Goal: Task Accomplishment & Management: Use online tool/utility

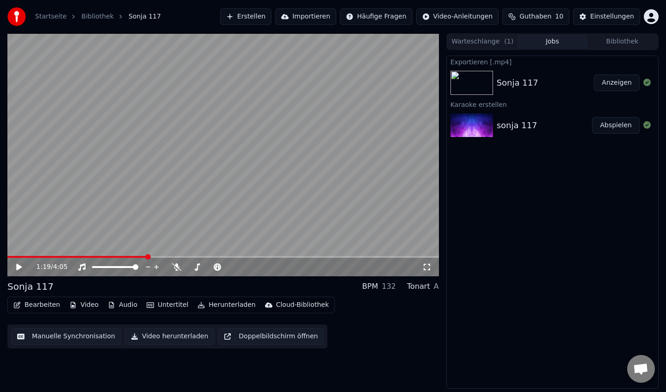
click at [18, 268] on icon at bounding box center [19, 267] width 6 height 6
click at [179, 266] on icon at bounding box center [176, 266] width 9 height 7
click at [213, 257] on span at bounding box center [223, 257] width 432 height 2
click at [345, 256] on span at bounding box center [223, 257] width 432 height 2
click at [180, 264] on icon at bounding box center [176, 266] width 9 height 7
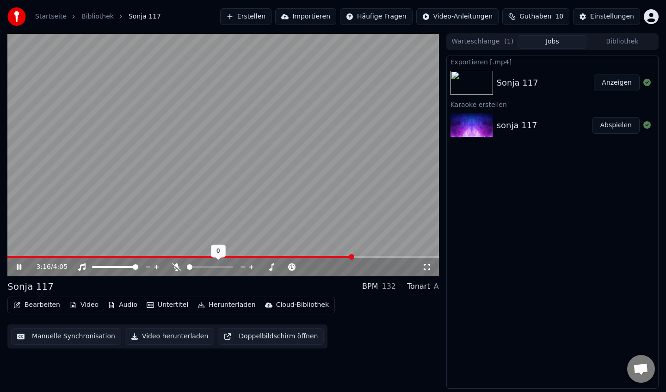
click at [178, 266] on icon at bounding box center [176, 266] width 9 height 7
click at [386, 256] on span at bounding box center [196, 257] width 379 height 2
click at [378, 205] on video at bounding box center [223, 154] width 432 height 243
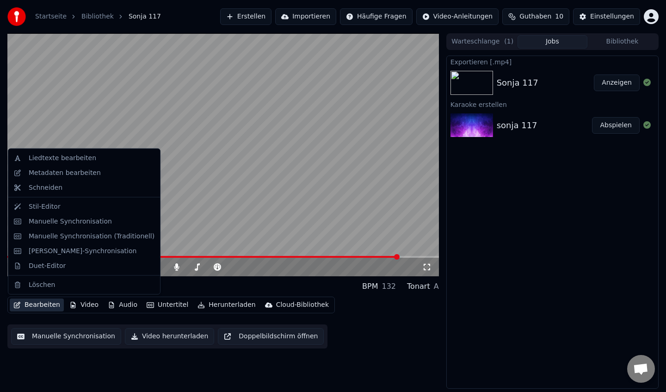
click at [17, 299] on button "Bearbeiten" at bounding box center [37, 304] width 54 height 13
click at [106, 155] on div "Liedtexte bearbeiten" at bounding box center [92, 158] width 126 height 9
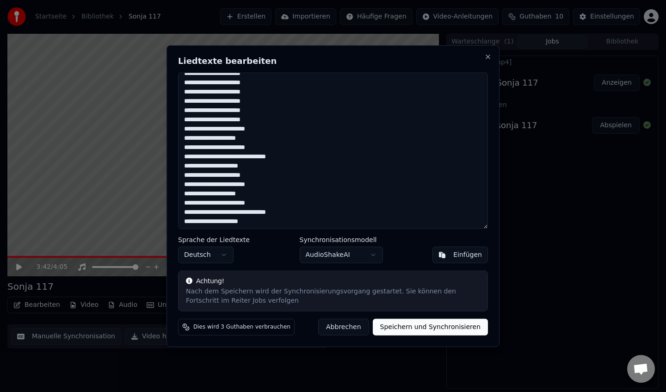
scroll to position [674, 0]
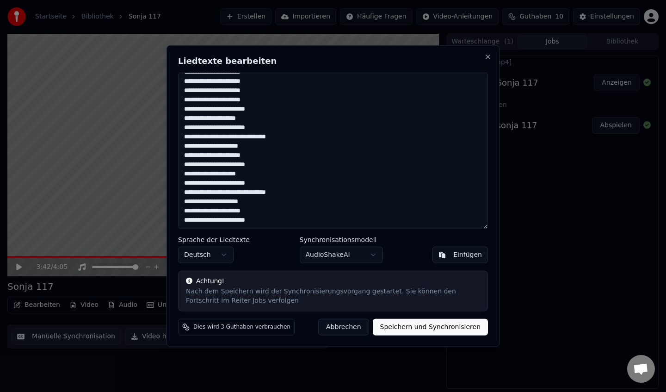
click at [488, 61] on div "Liedtexte bearbeiten Sprache der Liedtexte Deutsch Synchronisationsmodell Audio…" at bounding box center [333, 196] width 333 height 302
click at [487, 54] on button "Close" at bounding box center [487, 56] width 7 height 7
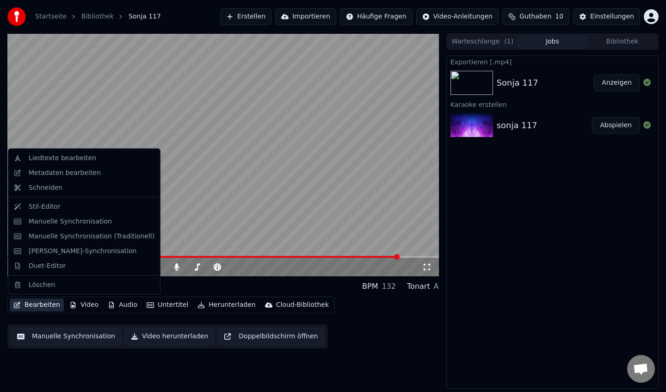
click at [30, 310] on button "Bearbeiten" at bounding box center [37, 304] width 54 height 13
click at [114, 223] on div "Manuelle Synchronisation" at bounding box center [92, 221] width 126 height 9
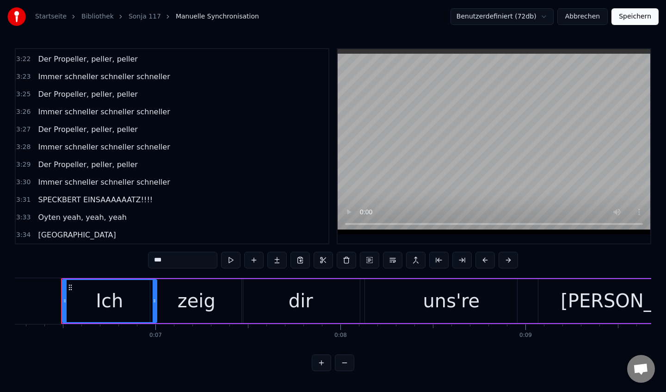
scroll to position [1177, 0]
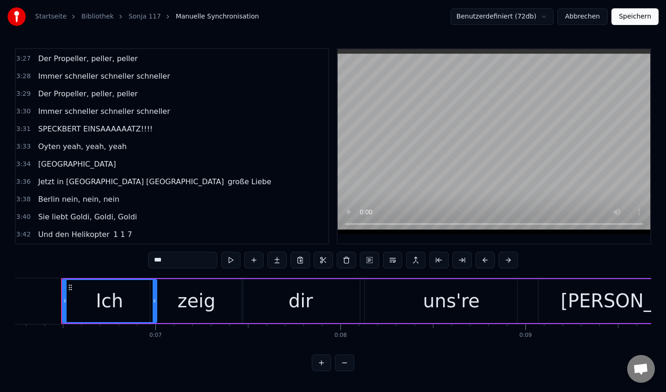
click at [39, 188] on div "Jetzt in [GEOGRAPHIC_DATA] [GEOGRAPHIC_DATA] große Liebe" at bounding box center [154, 181] width 241 height 17
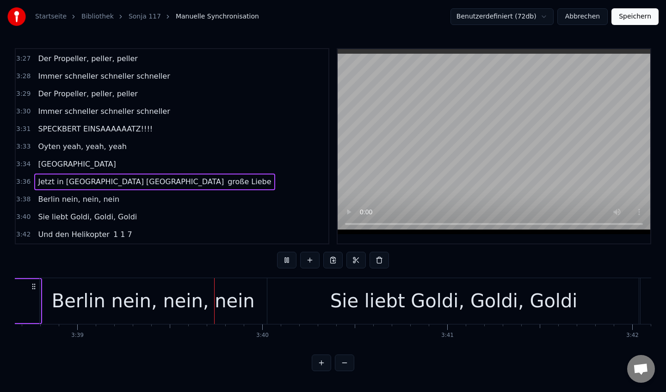
scroll to position [0, 40477]
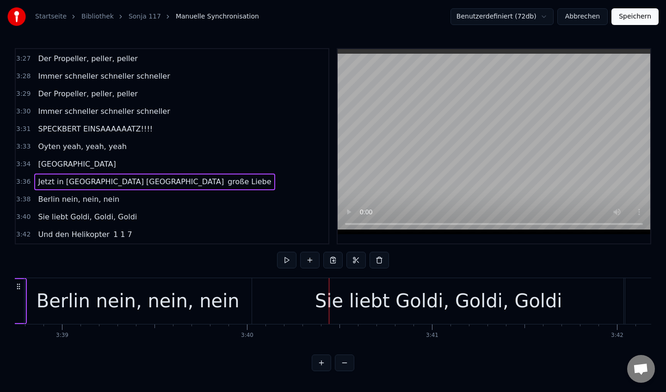
click at [305, 305] on div "Sie liebt Goldi, Goldi, Goldi" at bounding box center [438, 301] width 373 height 46
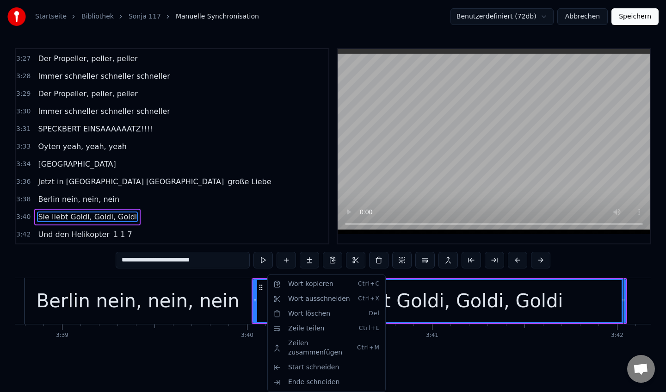
click at [255, 321] on html "Startseite Bibliothek Sonja 117 Manuelle Synchronisation Benutzerdefiniert (72d…" at bounding box center [333, 193] width 666 height 386
click at [39, 224] on html "Startseite Bibliothek Sonja 117 Manuelle Synchronisation Benutzerdefiniert (72d…" at bounding box center [333, 193] width 666 height 386
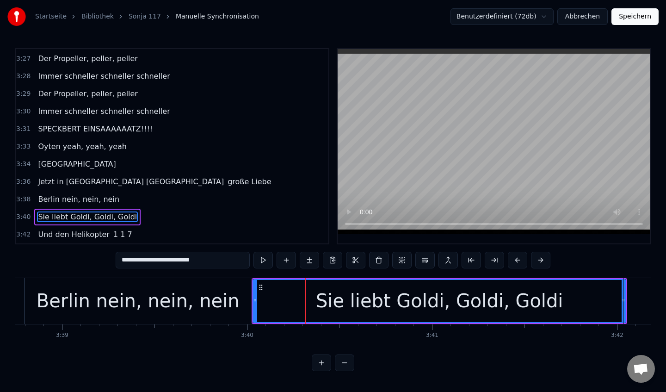
click at [37, 223] on div "Sie liebt Goldi, Goldi, Goldi" at bounding box center [87, 217] width 106 height 17
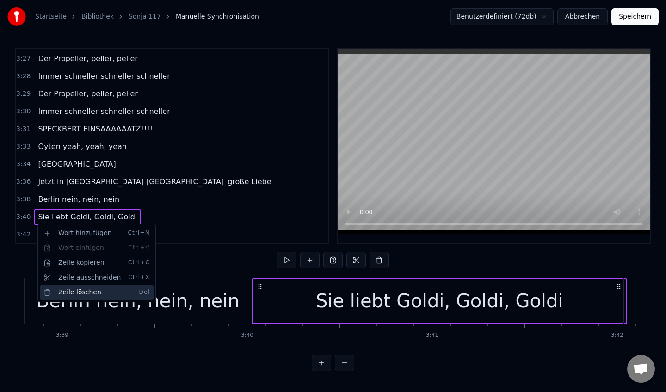
click at [92, 292] on div "Zeile löschen Del" at bounding box center [97, 292] width 114 height 15
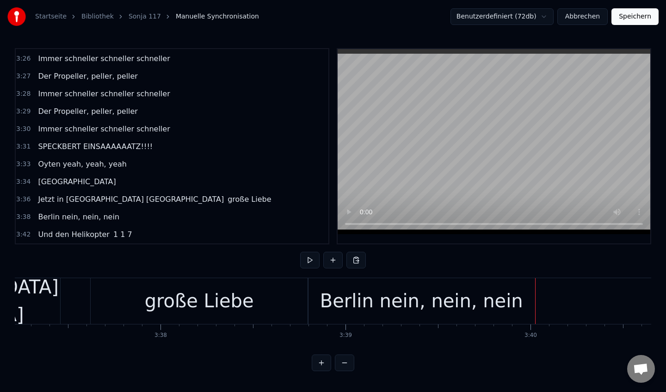
scroll to position [0, 40189]
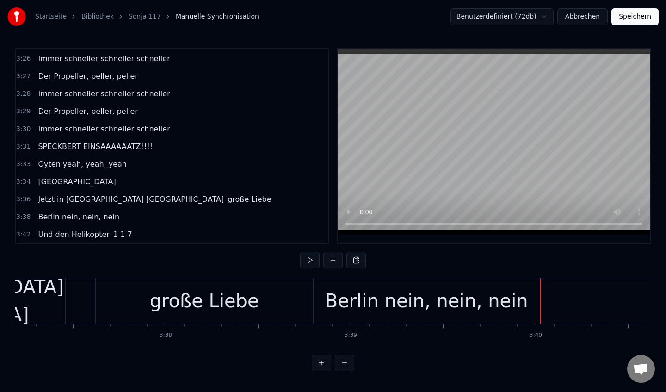
click at [133, 285] on div "große Liebe" at bounding box center [204, 301] width 217 height 46
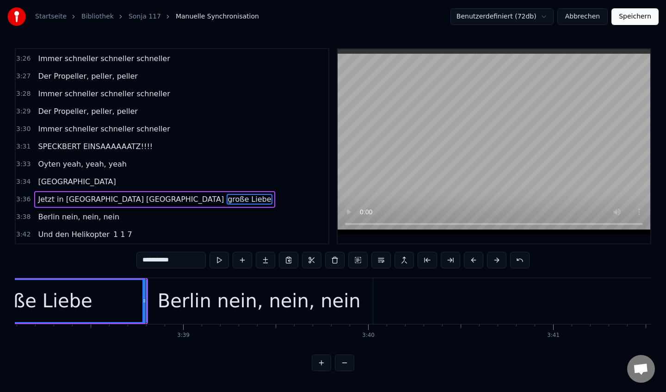
scroll to position [0, 40366]
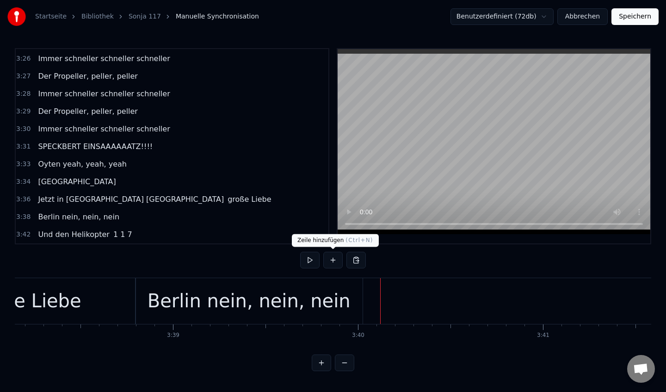
click at [333, 259] on button at bounding box center [332, 260] width 19 height 17
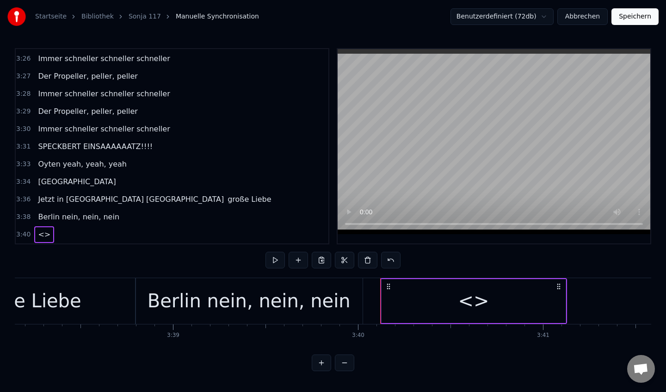
scroll to position [1177, 0]
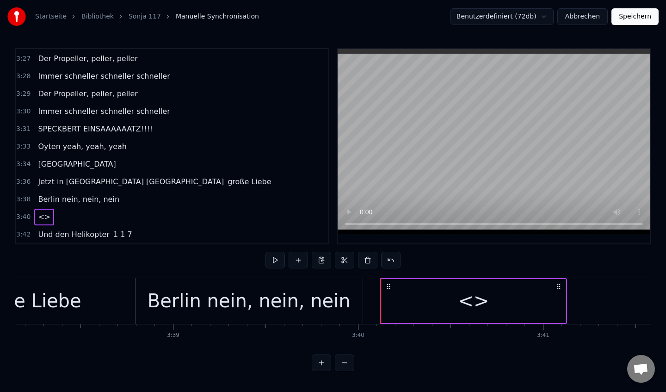
click at [42, 215] on span "<>" at bounding box center [44, 216] width 14 height 11
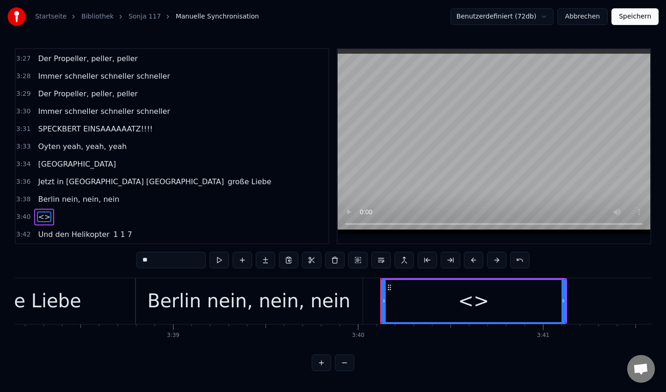
click at [42, 215] on span "<>" at bounding box center [44, 216] width 14 height 11
click at [480, 306] on div "<>" at bounding box center [473, 301] width 31 height 28
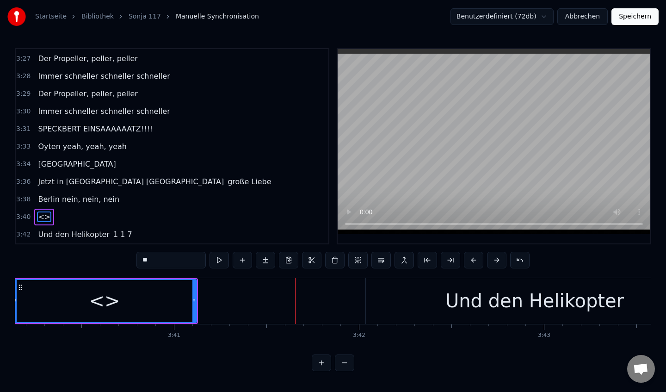
scroll to position [0, 40594]
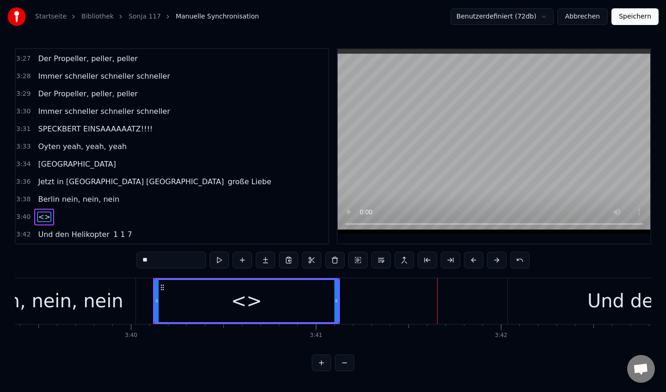
click at [168, 261] on input "**" at bounding box center [170, 260] width 69 height 17
type input "*"
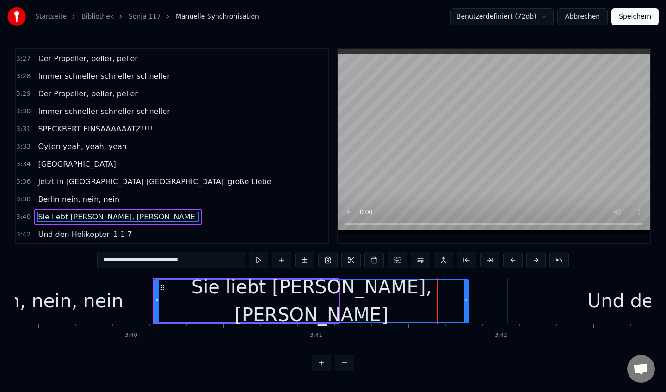
drag, startPoint x: 336, startPoint y: 301, endPoint x: 464, endPoint y: 306, distance: 127.8
click at [464, 306] on div at bounding box center [466, 301] width 4 height 42
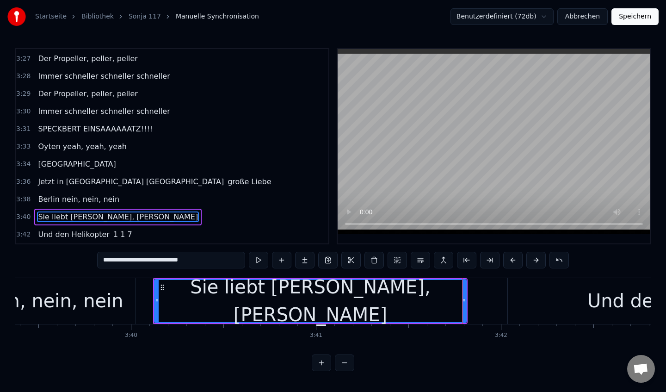
type input "**********"
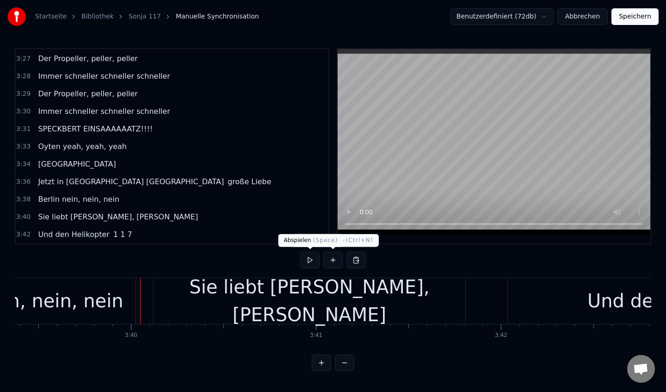
click at [312, 260] on button at bounding box center [309, 260] width 19 height 17
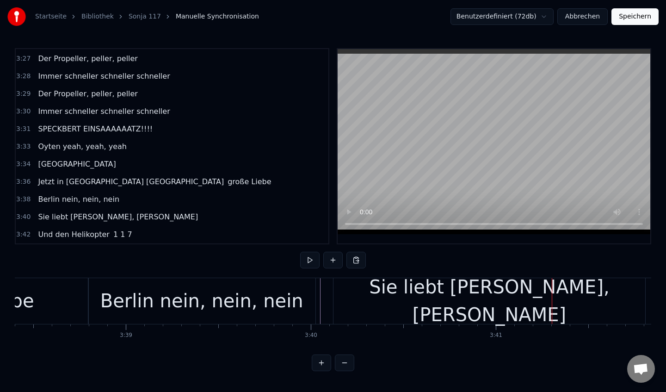
scroll to position [0, 40398]
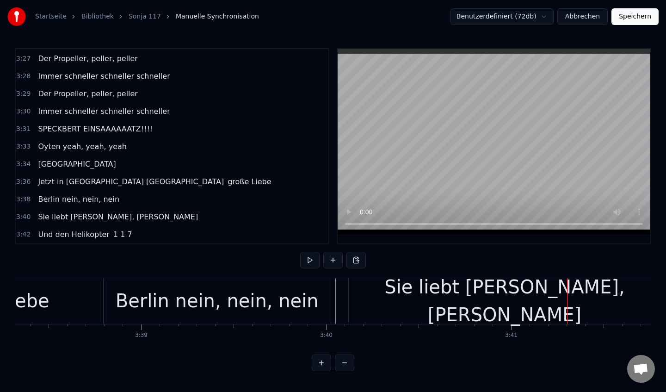
click at [118, 303] on div "Berlin nein, nein, nein" at bounding box center [217, 301] width 227 height 46
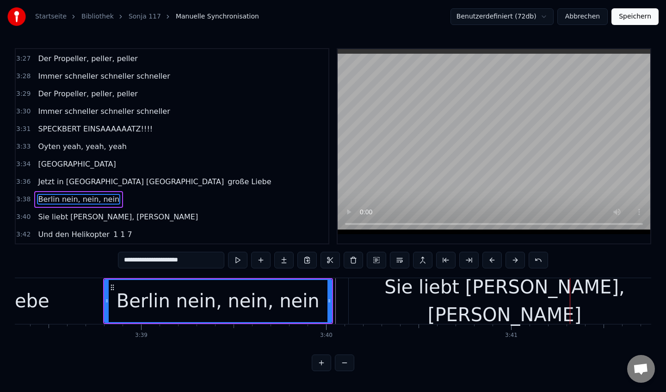
click at [116, 314] on div "Berlin nein, nein, nein" at bounding box center [218, 301] width 226 height 42
click at [39, 205] on div "Berlin nein, nein, nein" at bounding box center [78, 199] width 89 height 17
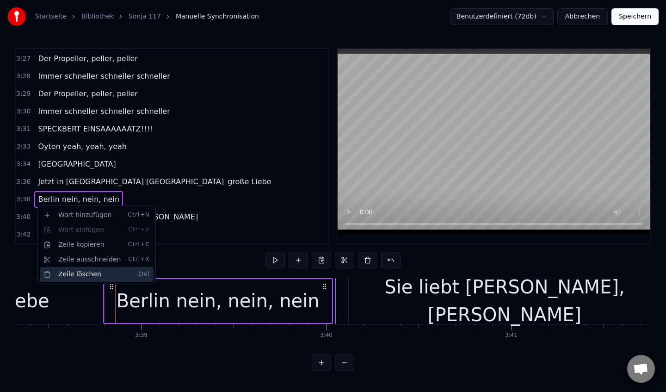
click at [108, 278] on div "Zeile löschen Del" at bounding box center [97, 274] width 114 height 15
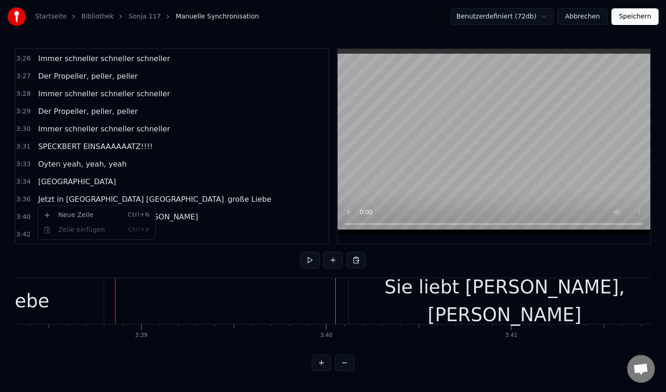
scroll to position [1159, 0]
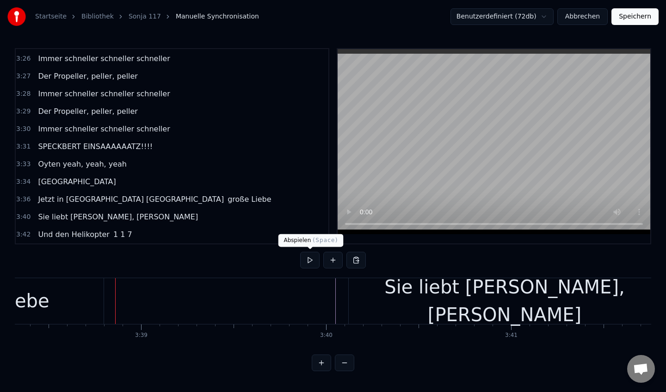
click at [308, 262] on button at bounding box center [309, 260] width 19 height 17
click at [362, 322] on div "Sie liebt [PERSON_NAME], [PERSON_NAME]" at bounding box center [505, 301] width 312 height 46
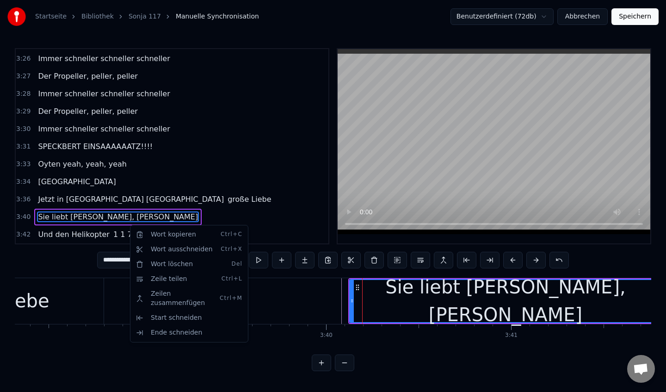
click at [42, 221] on html "Startseite Bibliothek Sonja 117 Manuelle Synchronisation Benutzerdefiniert (72d…" at bounding box center [333, 193] width 666 height 386
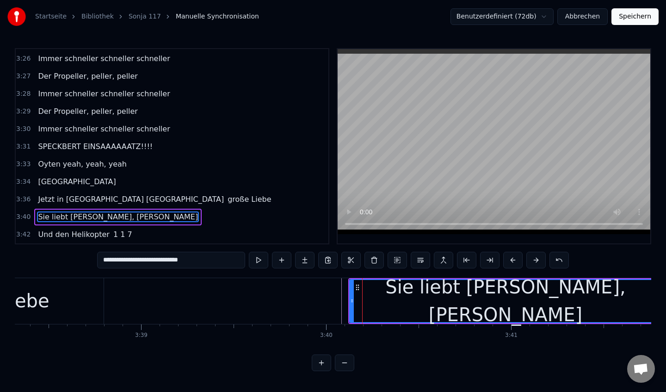
click at [37, 223] on div "Sie liebt [PERSON_NAME], [PERSON_NAME]" at bounding box center [117, 217] width 167 height 17
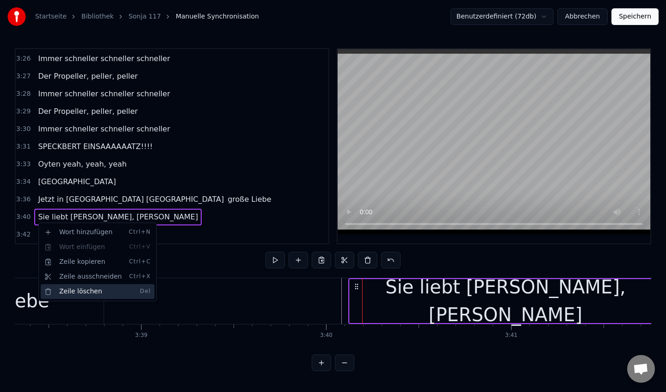
click at [105, 287] on div "Zeile löschen Del" at bounding box center [98, 291] width 114 height 15
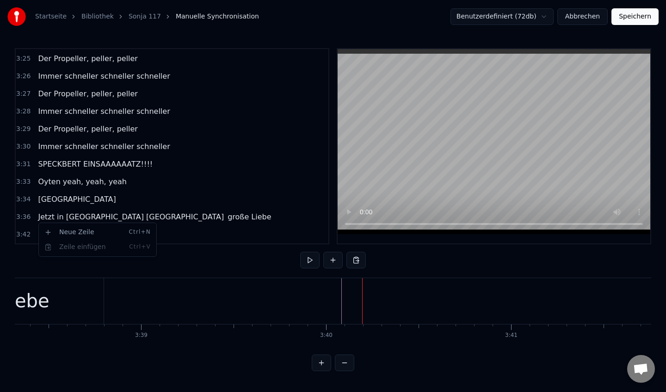
scroll to position [1142, 0]
click at [38, 241] on div "Und den Helikopter 1 1 7" at bounding box center [84, 234] width 101 height 17
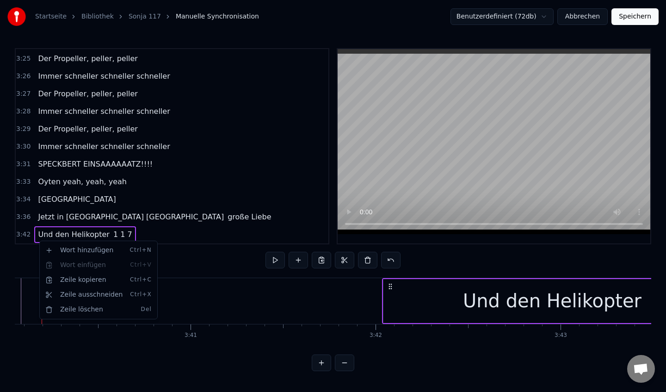
scroll to position [0, 41040]
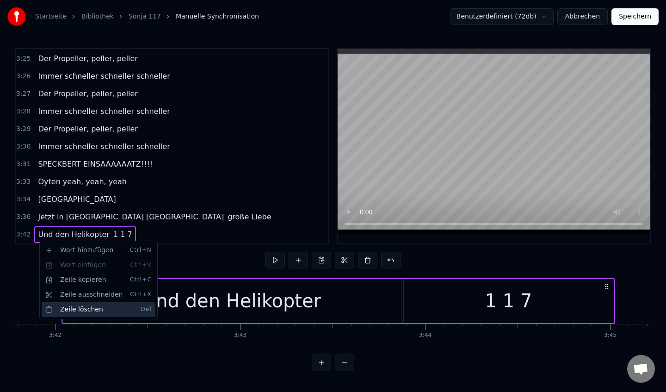
click at [105, 306] on div "Zeile löschen Del" at bounding box center [99, 309] width 114 height 15
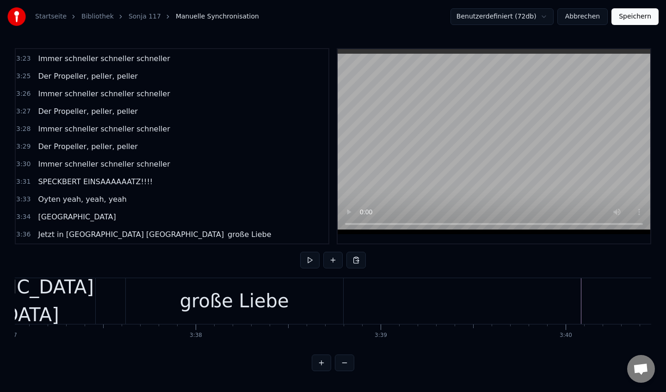
scroll to position [0, 40122]
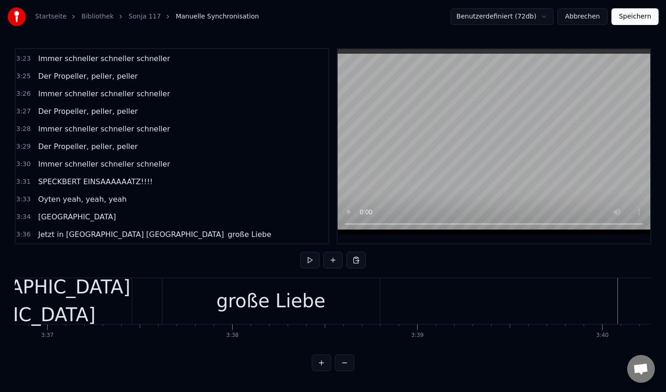
click at [182, 304] on div "große Liebe" at bounding box center [270, 301] width 217 height 46
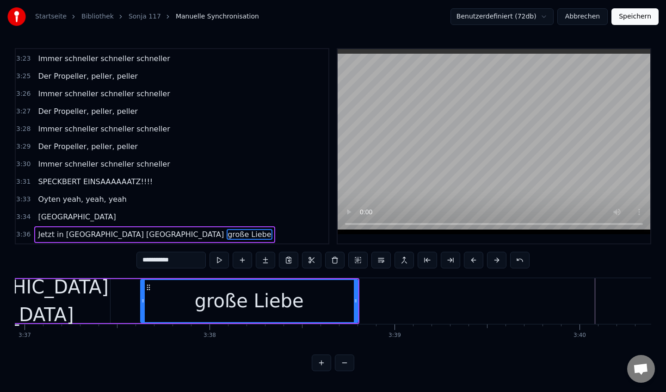
scroll to position [0, 40174]
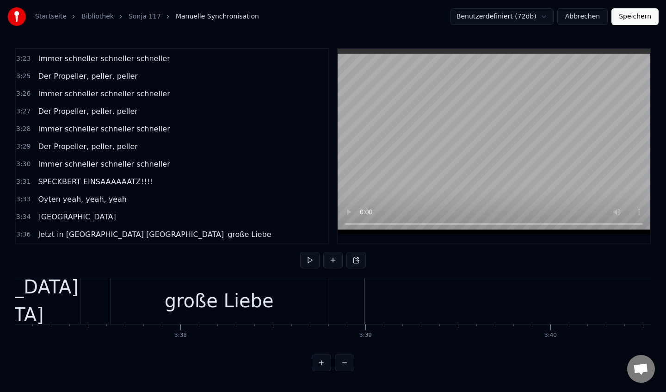
click at [334, 257] on button at bounding box center [332, 260] width 19 height 17
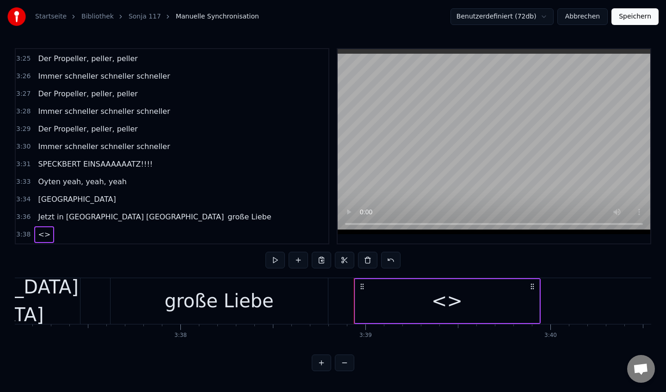
click at [468, 298] on div "<>" at bounding box center [447, 301] width 184 height 44
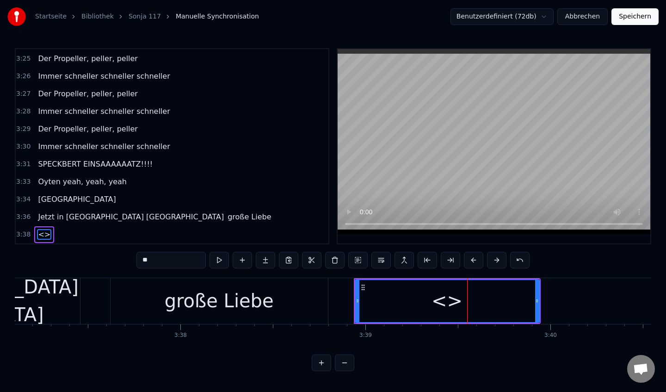
drag, startPoint x: 176, startPoint y: 260, endPoint x: 98, endPoint y: 260, distance: 77.7
click at [98, 260] on div "0:06 Ich zeig dir uns're [PERSON_NAME] 0:10 Denn sie ist die Allerbeste!! 0:13 …" at bounding box center [333, 209] width 637 height 323
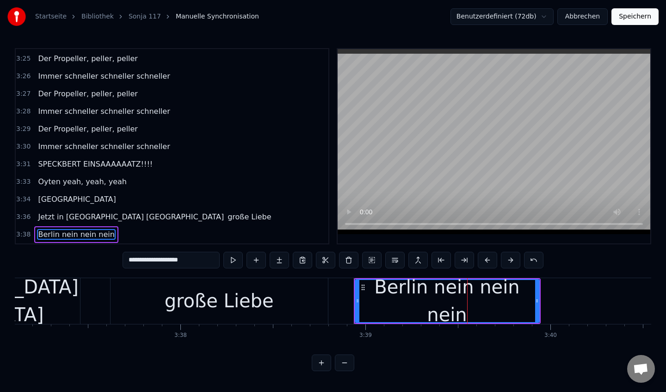
drag, startPoint x: 357, startPoint y: 303, endPoint x: 348, endPoint y: 303, distance: 8.3
click at [356, 303] on icon at bounding box center [358, 300] width 4 height 7
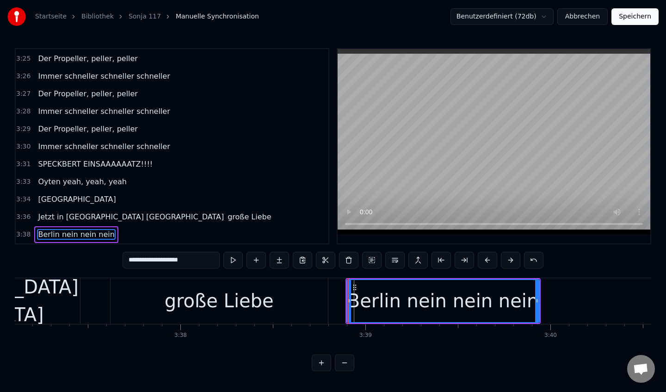
type input "**********"
click at [93, 302] on div "Jetzt in [GEOGRAPHIC_DATA] [GEOGRAPHIC_DATA] große Liebe" at bounding box center [71, 301] width 518 height 46
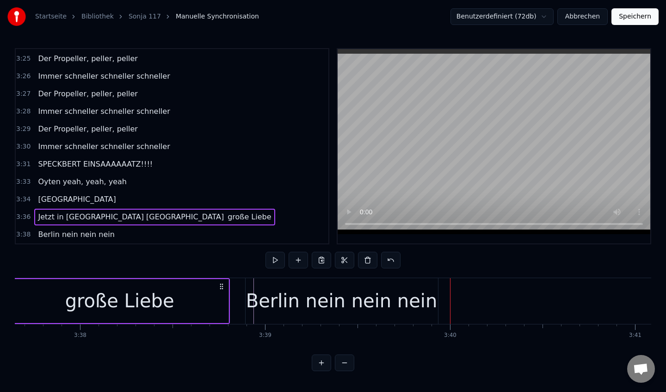
scroll to position [0, 40320]
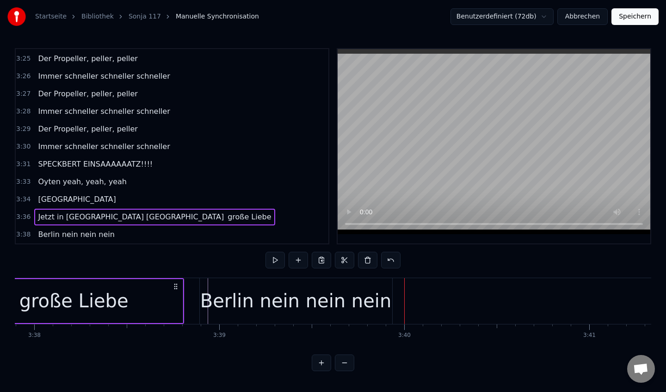
click at [211, 309] on div "Berlin nein nein nein" at bounding box center [296, 301] width 192 height 46
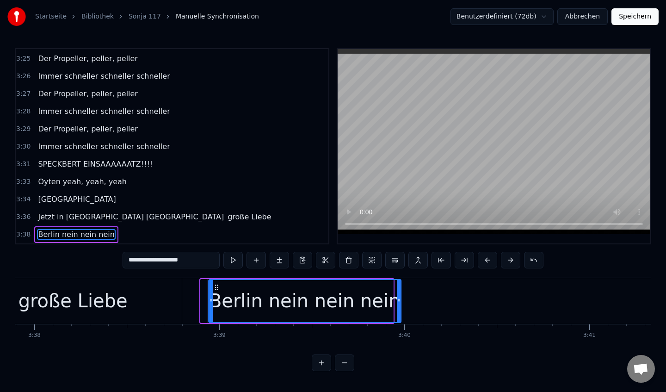
drag, startPoint x: 208, startPoint y: 286, endPoint x: 216, endPoint y: 286, distance: 7.9
click at [216, 286] on icon at bounding box center [216, 287] width 7 height 7
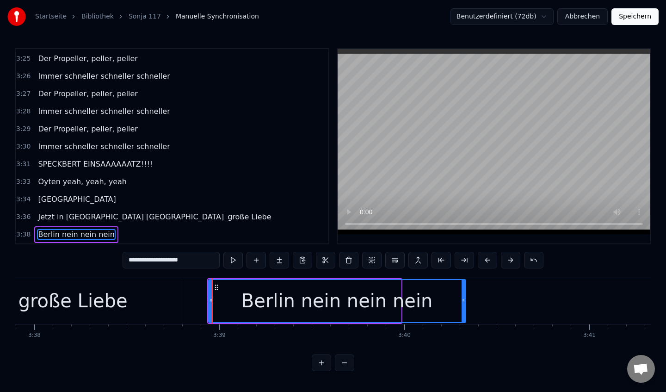
drag, startPoint x: 398, startPoint y: 299, endPoint x: 463, endPoint y: 299, distance: 64.8
click at [463, 299] on icon at bounding box center [464, 300] width 4 height 7
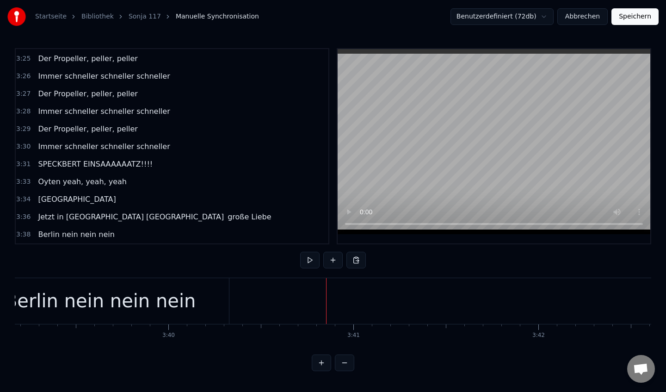
scroll to position [0, 40638]
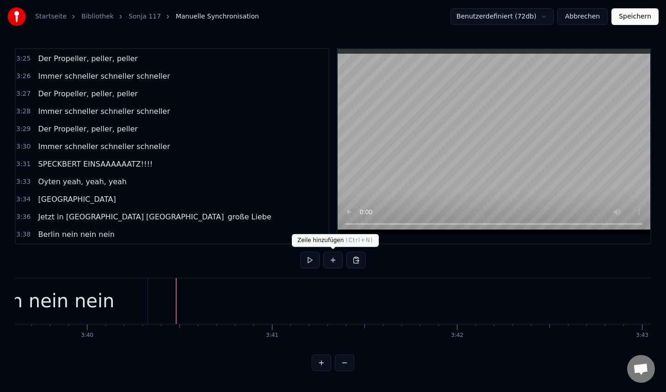
click at [334, 260] on button at bounding box center [332, 260] width 19 height 17
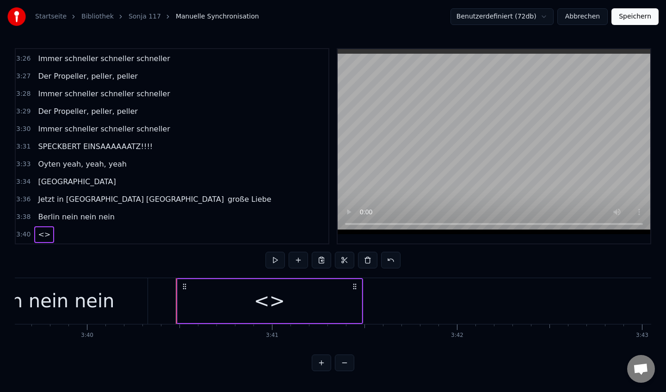
click at [39, 236] on span "<>" at bounding box center [44, 234] width 14 height 11
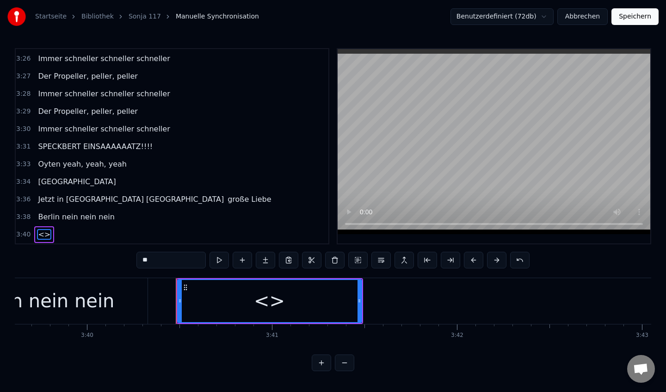
drag, startPoint x: 191, startPoint y: 259, endPoint x: 76, endPoint y: 252, distance: 114.4
click at [87, 257] on div "0:06 Ich zeig dir uns're [PERSON_NAME] 0:10 Denn sie ist die Allerbeste!! 0:13 …" at bounding box center [333, 209] width 637 height 323
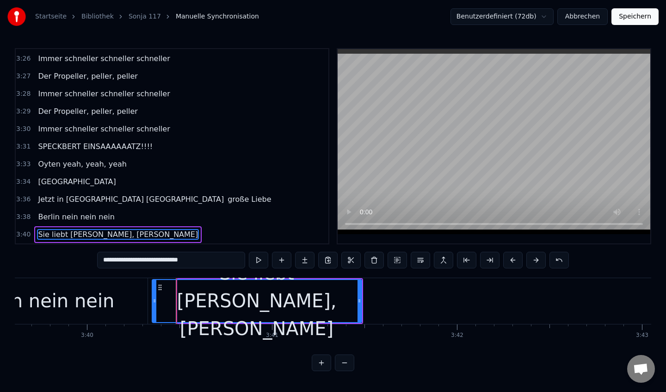
drag, startPoint x: 177, startPoint y: 305, endPoint x: 152, endPoint y: 304, distance: 25.5
click at [153, 304] on div at bounding box center [155, 301] width 4 height 42
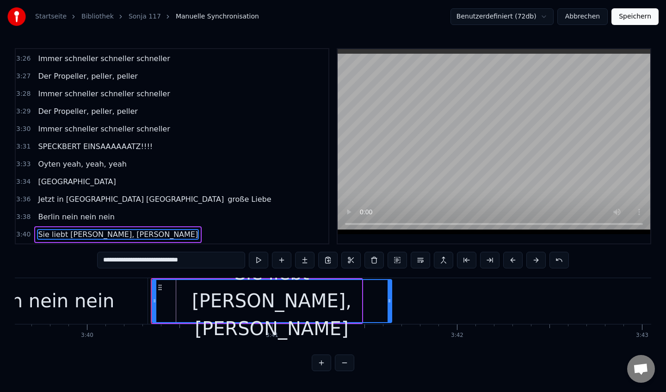
drag, startPoint x: 359, startPoint y: 299, endPoint x: 390, endPoint y: 300, distance: 30.1
click at [390, 300] on icon at bounding box center [390, 300] width 4 height 7
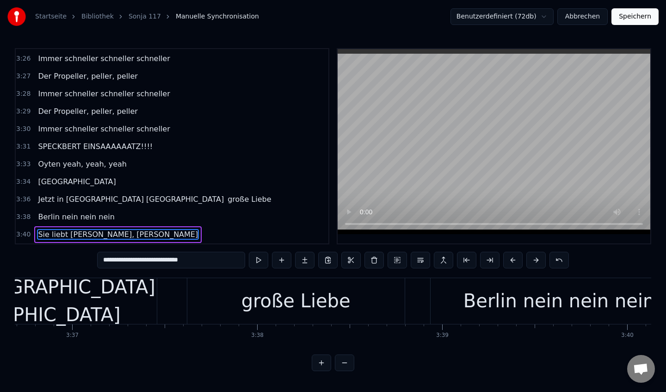
scroll to position [0, 40070]
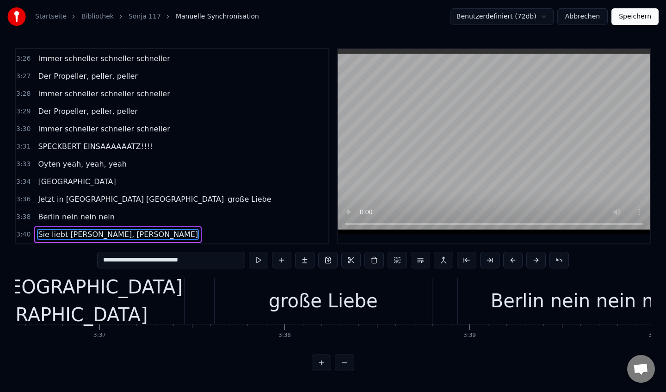
click at [287, 299] on div "große Liebe" at bounding box center [323, 301] width 109 height 28
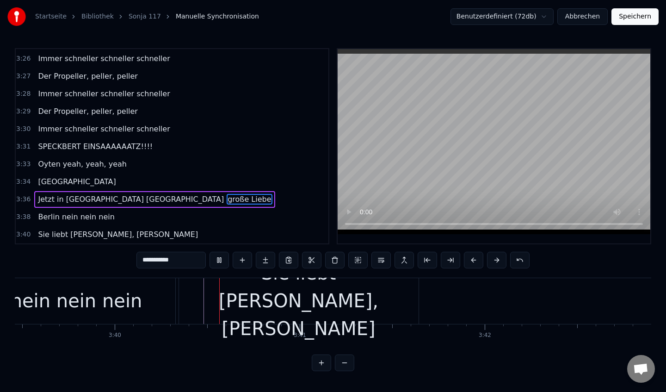
scroll to position [0, 40642]
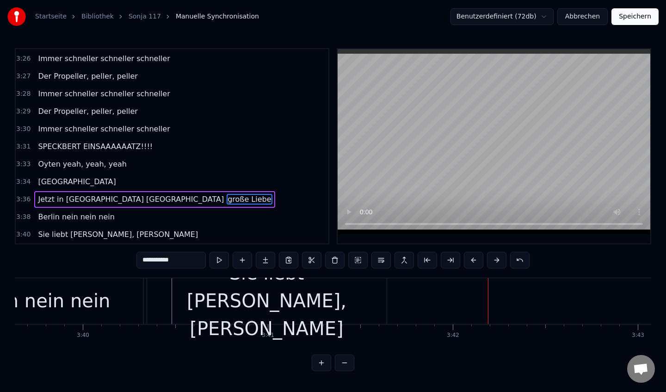
click at [355, 307] on div "Sie liebt [PERSON_NAME], [PERSON_NAME]" at bounding box center [267, 300] width 240 height 83
type input "**********"
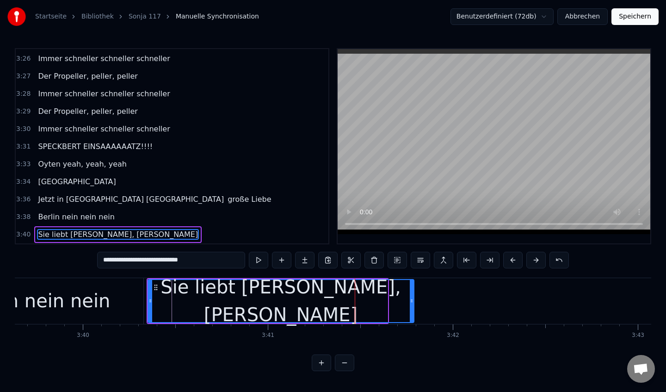
drag, startPoint x: 385, startPoint y: 303, endPoint x: 410, endPoint y: 303, distance: 25.4
click at [410, 303] on icon at bounding box center [412, 300] width 4 height 7
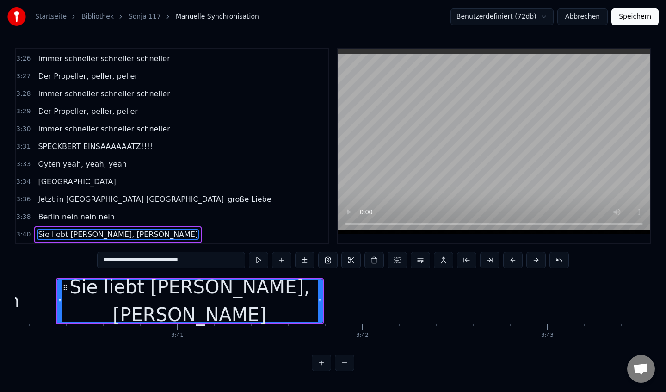
scroll to position [0, 40772]
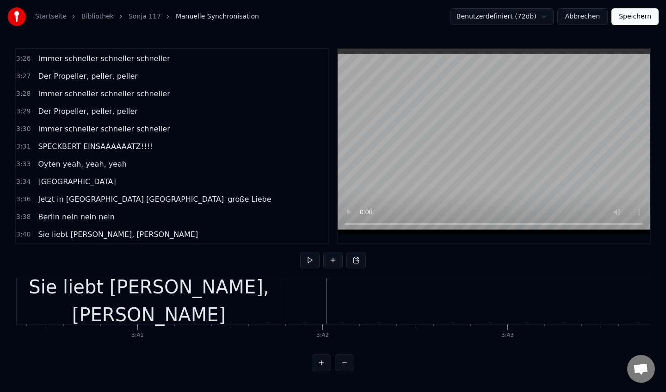
click at [333, 259] on button at bounding box center [332, 260] width 19 height 17
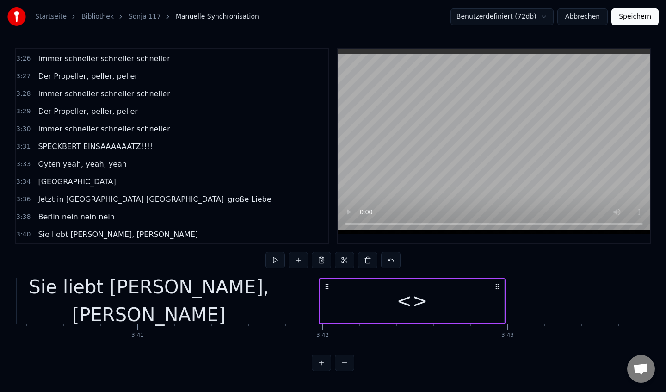
scroll to position [1177, 0]
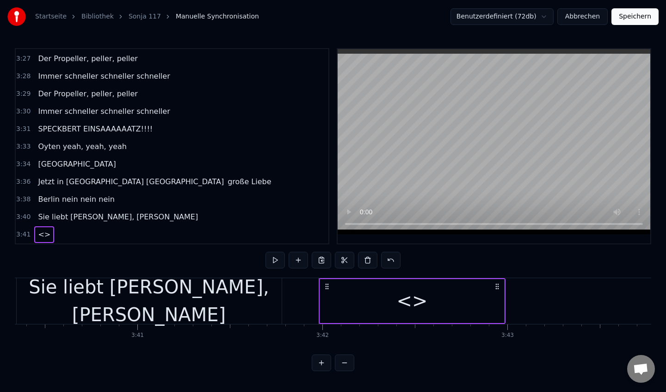
click at [43, 233] on span "<>" at bounding box center [44, 234] width 14 height 11
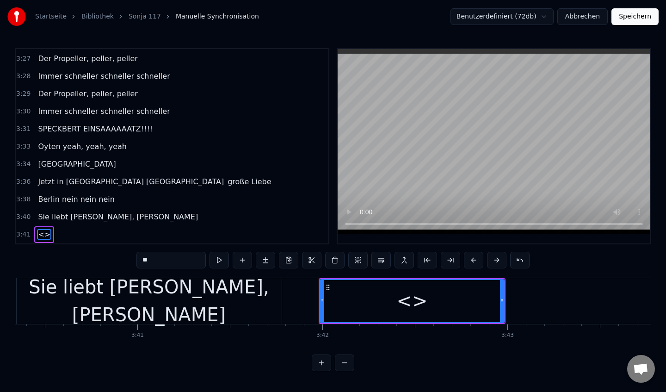
click at [43, 233] on span "<>" at bounding box center [44, 234] width 14 height 11
drag, startPoint x: 173, startPoint y: 265, endPoint x: 76, endPoint y: 245, distance: 99.2
click at [80, 247] on div "0:06 Ich zeig dir uns're [PERSON_NAME] 0:10 Denn sie ist die Allerbeste!! 0:13 …" at bounding box center [333, 209] width 637 height 323
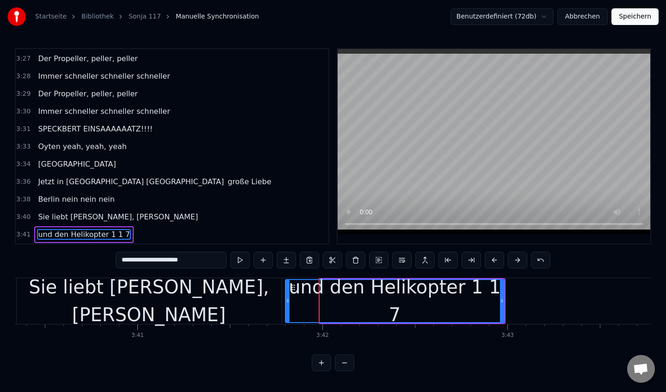
drag, startPoint x: 324, startPoint y: 302, endPoint x: 289, endPoint y: 302, distance: 34.7
click at [289, 302] on icon at bounding box center [288, 300] width 4 height 7
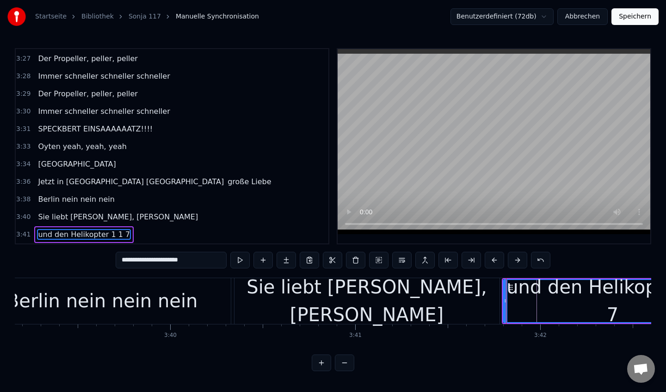
scroll to position [0, 40529]
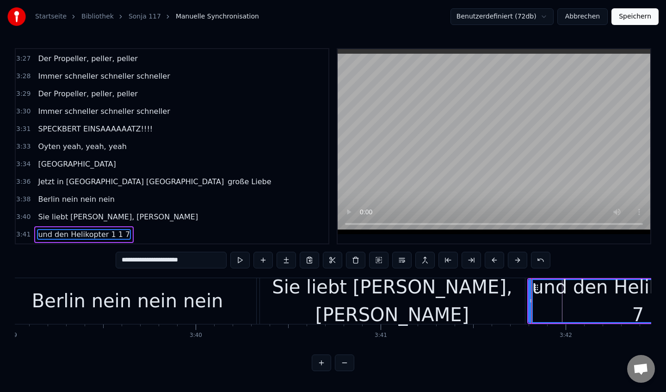
click at [207, 308] on div "Berlin nein nein nein" at bounding box center [127, 301] width 257 height 46
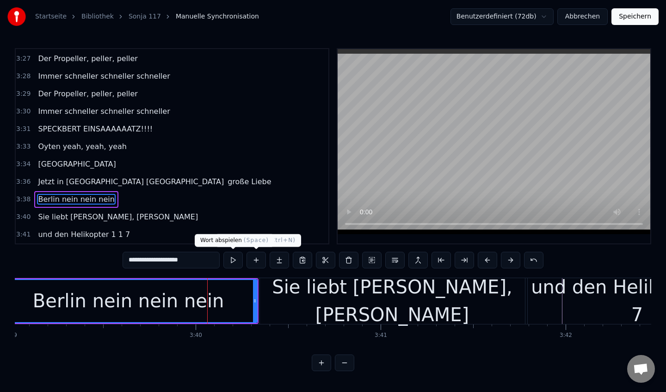
click at [234, 263] on button at bounding box center [232, 260] width 19 height 17
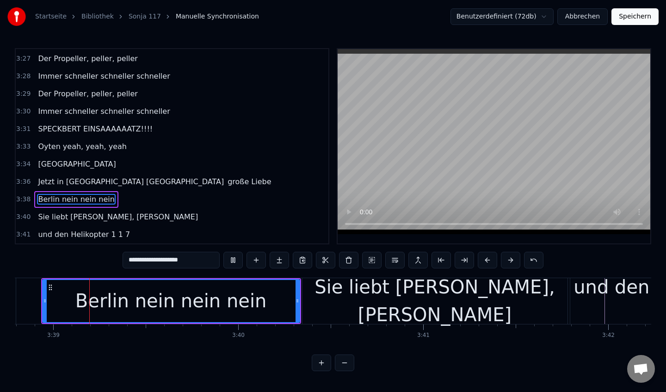
scroll to position [0, 40466]
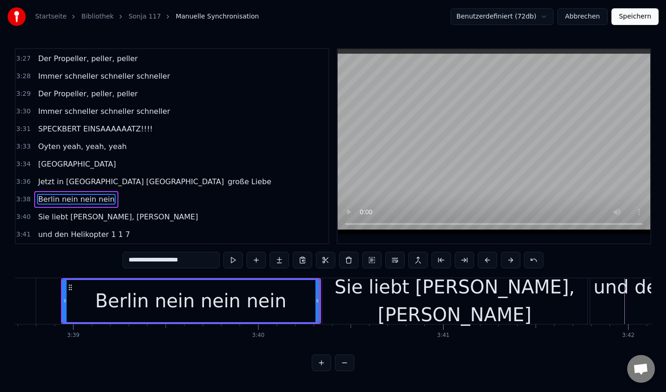
click at [328, 300] on div "Sie liebt [PERSON_NAME], [PERSON_NAME]" at bounding box center [454, 301] width 265 height 46
type input "**********"
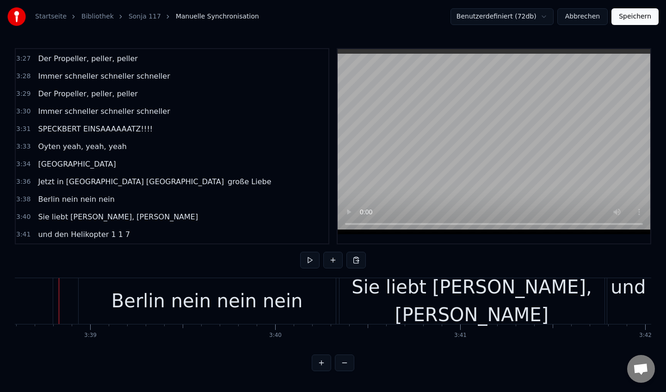
scroll to position [0, 40447]
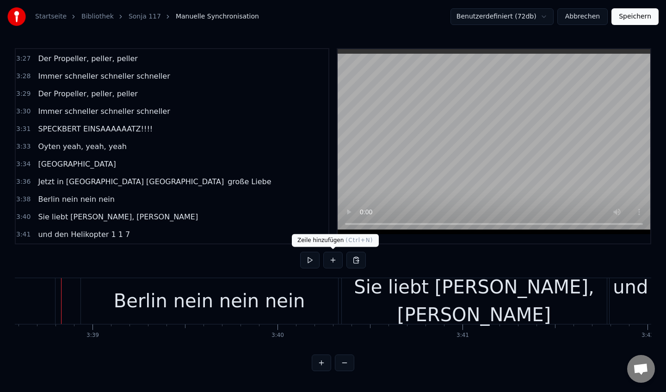
click at [311, 262] on button at bounding box center [309, 260] width 19 height 17
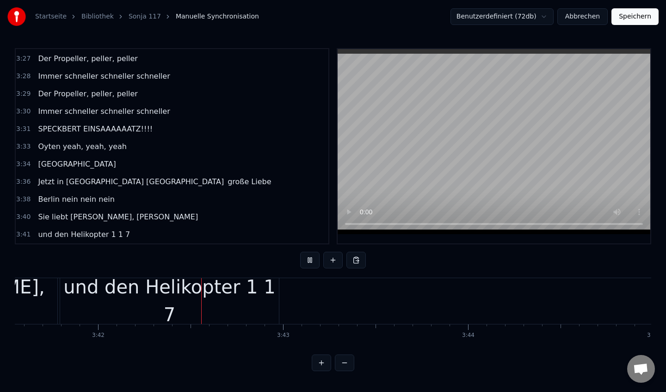
scroll to position [0, 40997]
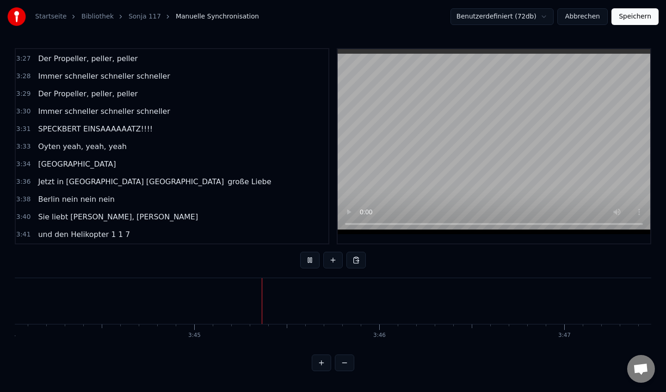
click at [311, 262] on button at bounding box center [309, 260] width 19 height 17
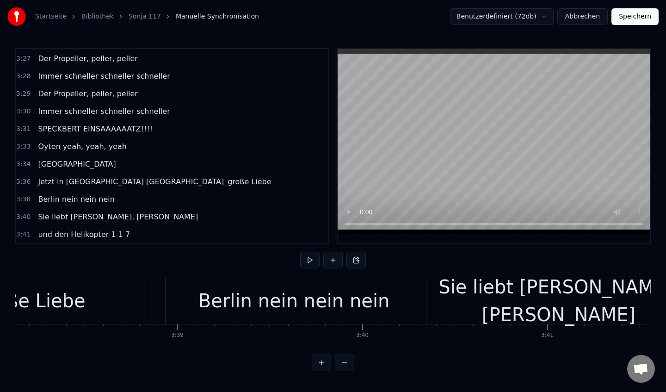
scroll to position [0, 40366]
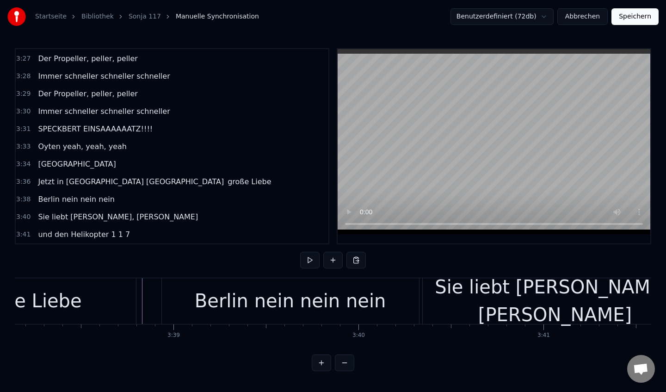
click at [188, 295] on div "Berlin nein nein nein" at bounding box center [290, 301] width 257 height 46
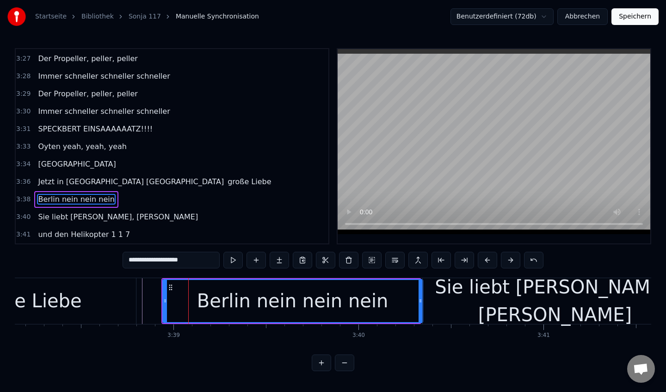
click at [419, 305] on div at bounding box center [421, 301] width 4 height 42
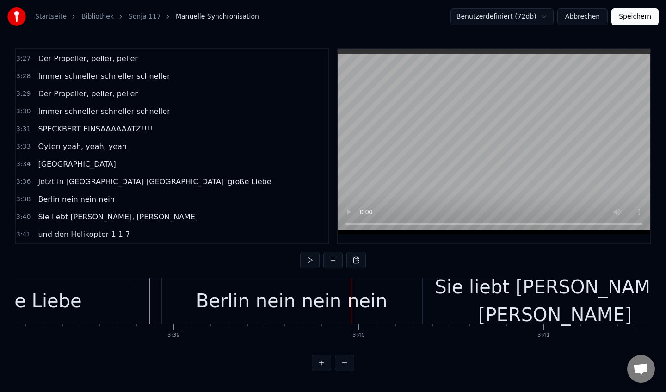
click at [203, 303] on div "Berlin nein nein nein" at bounding box center [292, 301] width 260 height 46
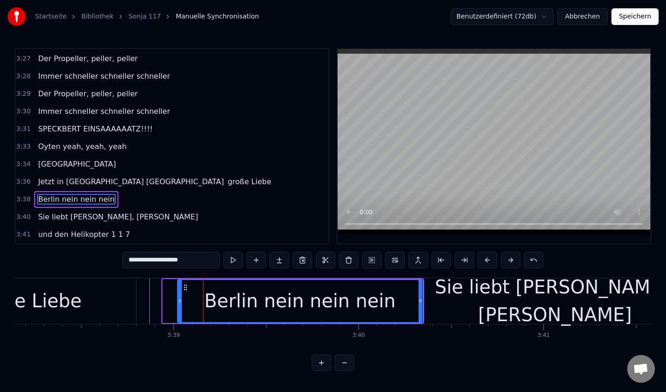
drag, startPoint x: 162, startPoint y: 301, endPoint x: 178, endPoint y: 301, distance: 15.7
click at [178, 301] on icon at bounding box center [180, 300] width 4 height 7
click at [232, 263] on button at bounding box center [232, 260] width 19 height 17
click at [440, 297] on div "Sie liebt [PERSON_NAME], [PERSON_NAME]" at bounding box center [555, 301] width 265 height 56
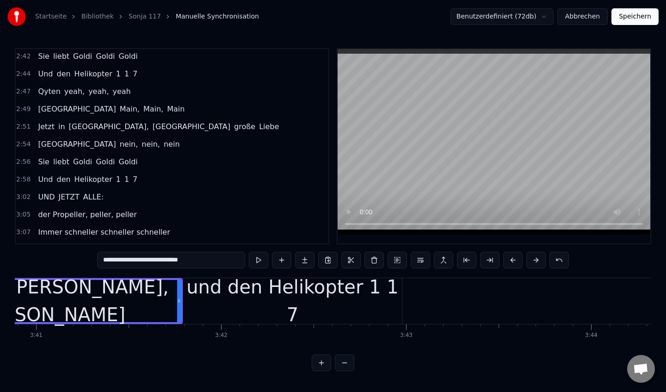
scroll to position [0, 40882]
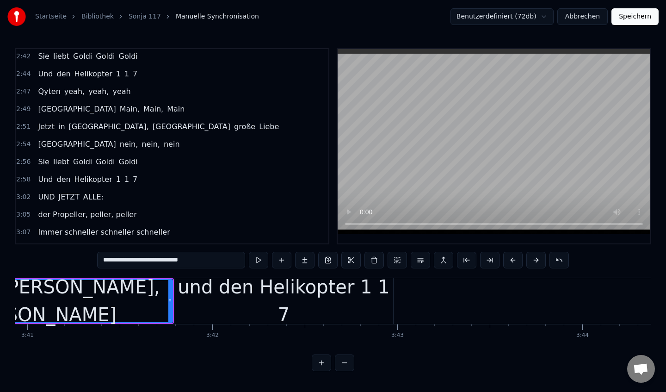
click at [389, 305] on div "und den Helikopter 1 1 7" at bounding box center [283, 301] width 219 height 46
type input "**********"
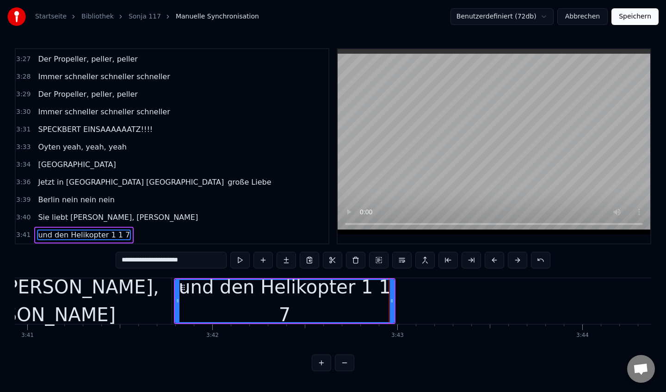
scroll to position [1177, 0]
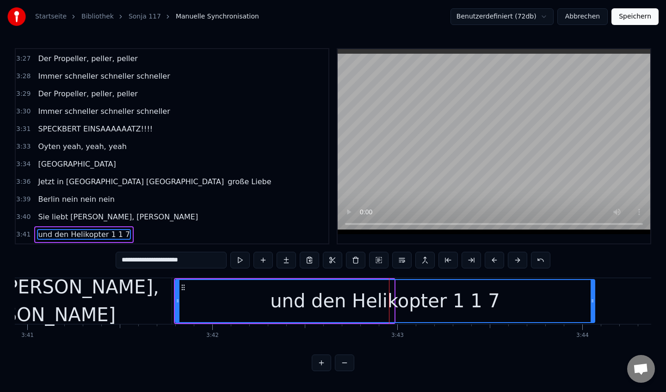
drag, startPoint x: 392, startPoint y: 303, endPoint x: 593, endPoint y: 308, distance: 200.8
click at [593, 308] on div at bounding box center [593, 301] width 4 height 42
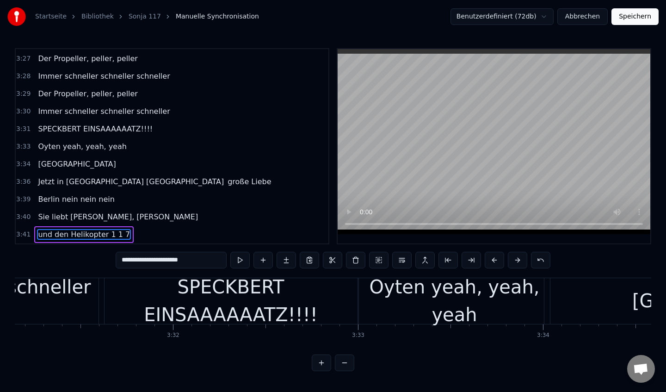
scroll to position [0, 39056]
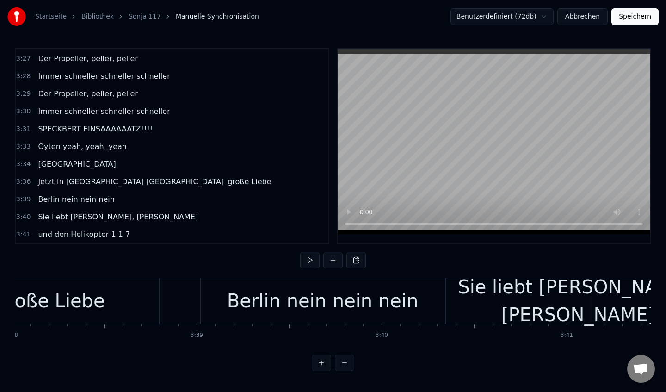
scroll to position [0, 40331]
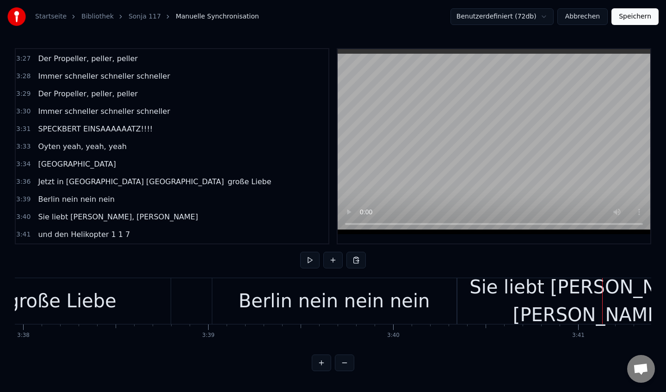
click at [237, 291] on div "Berlin nein nein nein" at bounding box center [334, 301] width 244 height 46
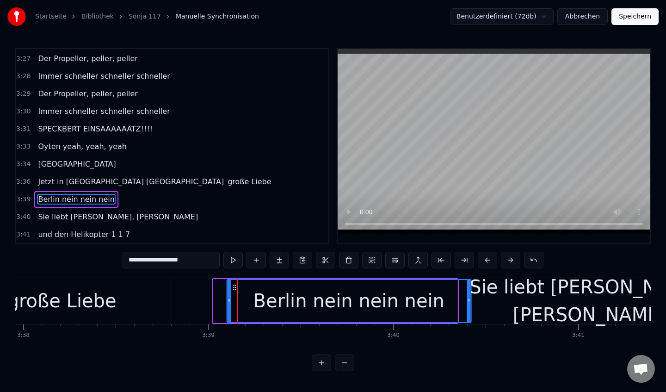
drag, startPoint x: 221, startPoint y: 289, endPoint x: 235, endPoint y: 291, distance: 13.9
click at [235, 291] on icon at bounding box center [234, 287] width 7 height 7
click at [585, 322] on div "Sie liebt [PERSON_NAME], [PERSON_NAME]" at bounding box center [590, 301] width 265 height 46
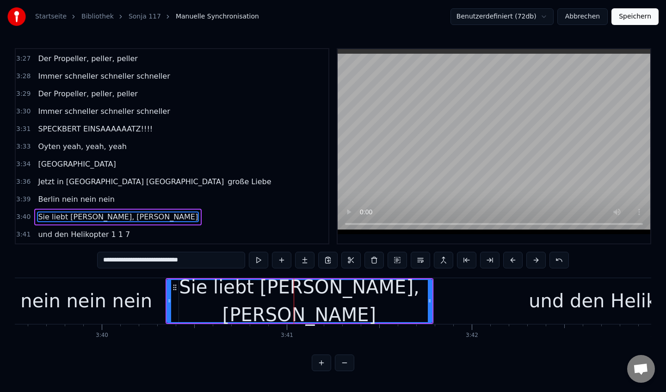
scroll to position [0, 40637]
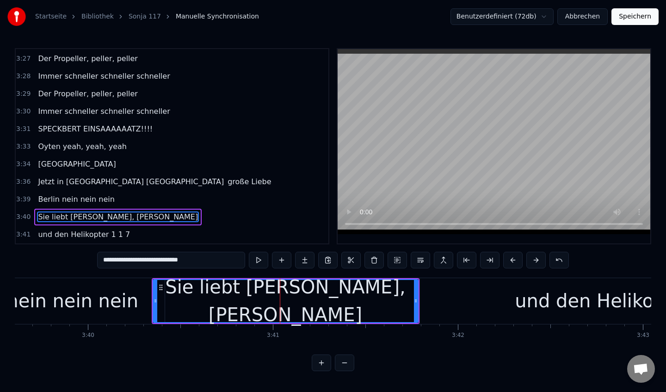
click at [502, 295] on div "und den Helikopter 1 1 7" at bounding box center [630, 301] width 420 height 46
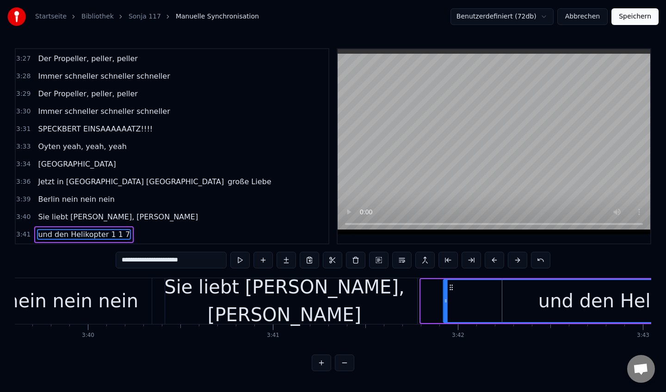
drag, startPoint x: 430, startPoint y: 287, endPoint x: 453, endPoint y: 289, distance: 22.7
click at [453, 289] on icon at bounding box center [451, 287] width 7 height 7
click at [255, 276] on div "0:06 Ich zeig dir uns're [PERSON_NAME] 0:10 Denn sie ist die Allerbeste!! 0:13 …" at bounding box center [333, 209] width 637 height 323
click at [211, 293] on div "Sie liebt [PERSON_NAME], [PERSON_NAME]" at bounding box center [284, 301] width 265 height 56
type input "**********"
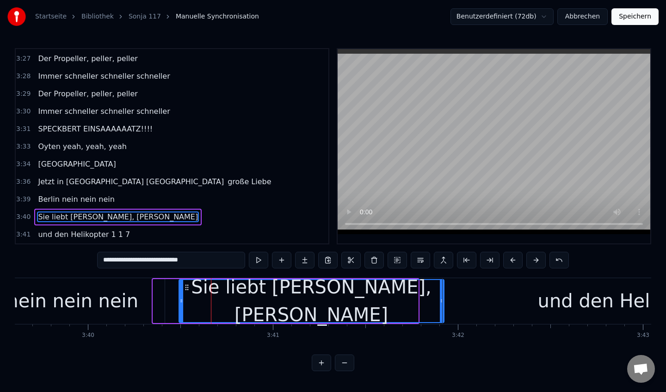
drag, startPoint x: 167, startPoint y: 285, endPoint x: 187, endPoint y: 287, distance: 19.6
click at [187, 287] on icon at bounding box center [186, 287] width 7 height 7
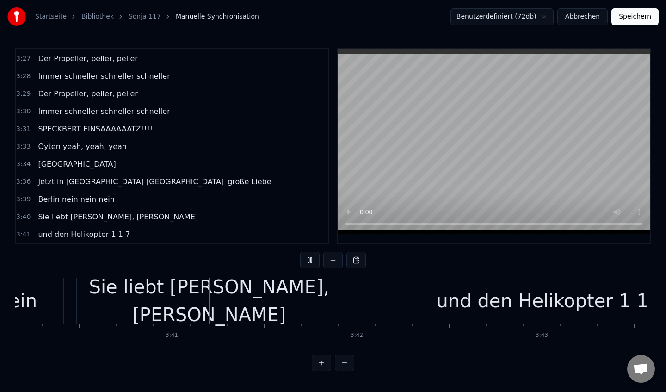
scroll to position [0, 40748]
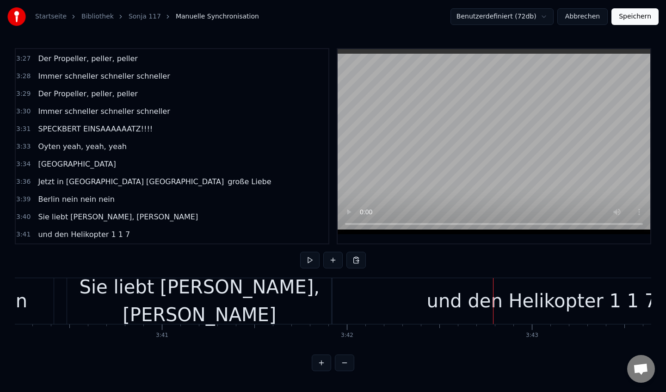
click at [312, 313] on div "Sie liebt [PERSON_NAME], [PERSON_NAME]" at bounding box center [199, 301] width 265 height 56
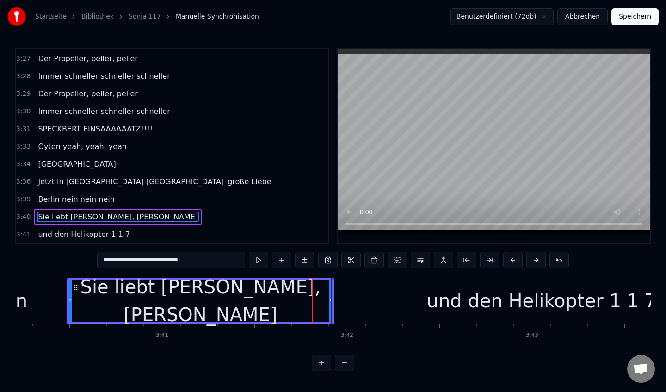
click at [353, 303] on div "und den Helikopter 1 1 7" at bounding box center [542, 301] width 420 height 46
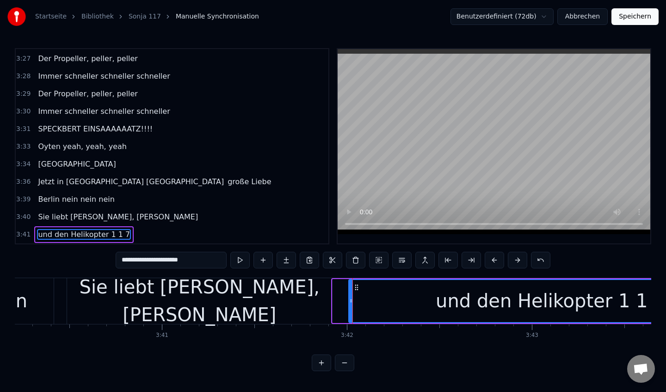
drag, startPoint x: 335, startPoint y: 303, endPoint x: 352, endPoint y: 303, distance: 16.2
click at [352, 303] on icon at bounding box center [351, 300] width 4 height 7
click at [316, 303] on div "Sie liebt [PERSON_NAME], [PERSON_NAME]" at bounding box center [199, 301] width 265 height 56
type input "**********"
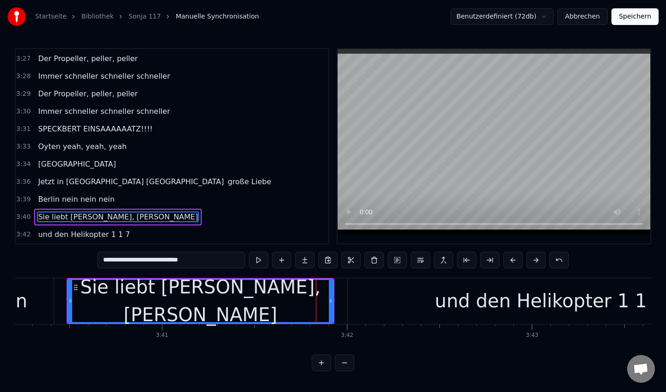
click at [333, 303] on div "Sie liebt [PERSON_NAME], [PERSON_NAME]" at bounding box center [201, 301] width 266 height 44
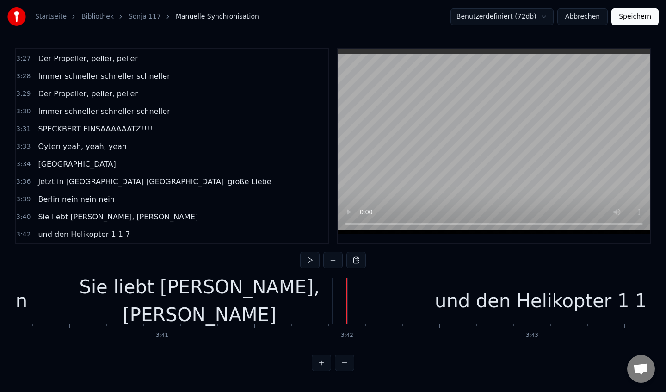
click at [352, 303] on div "und den Helikopter 1 1 7" at bounding box center [549, 301] width 403 height 46
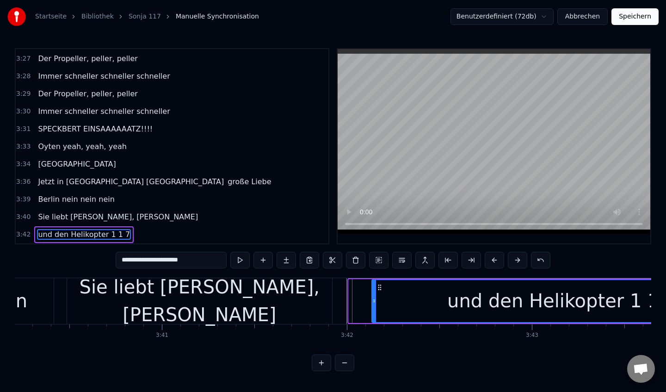
drag, startPoint x: 349, startPoint y: 302, endPoint x: 377, endPoint y: 305, distance: 28.4
click at [376, 305] on div at bounding box center [374, 301] width 4 height 42
click at [317, 304] on div "Sie liebt [PERSON_NAME], [PERSON_NAME]" at bounding box center [199, 301] width 265 height 46
type input "**********"
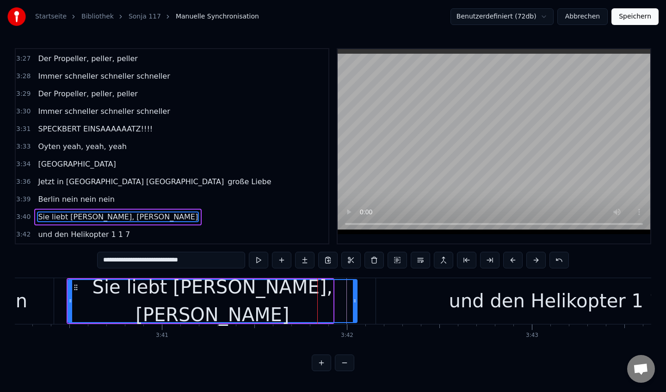
drag, startPoint x: 329, startPoint y: 302, endPoint x: 353, endPoint y: 302, distance: 24.1
click at [353, 302] on icon at bounding box center [355, 300] width 4 height 7
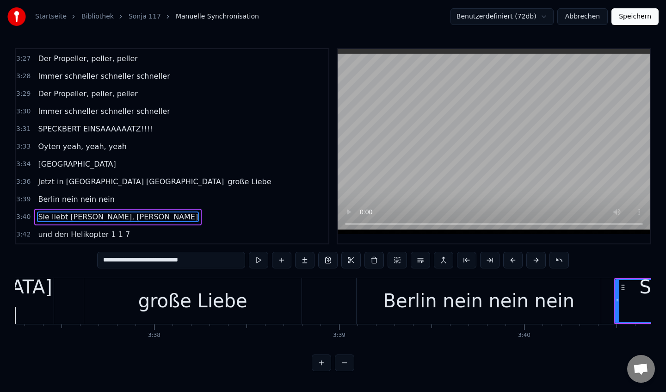
scroll to position [0, 40155]
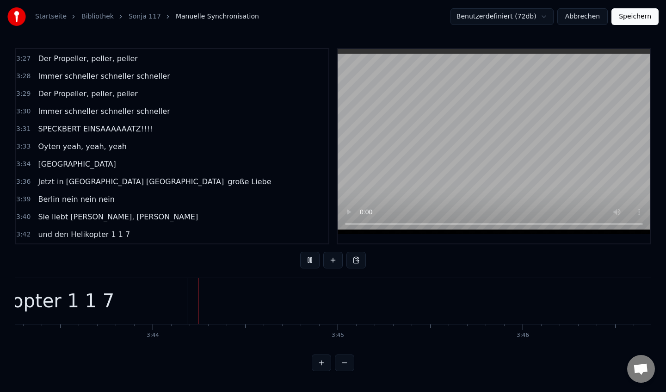
scroll to position [0, 41313]
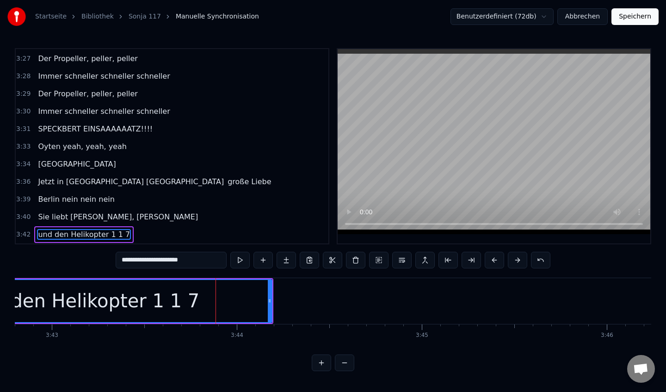
scroll to position [0, 41225]
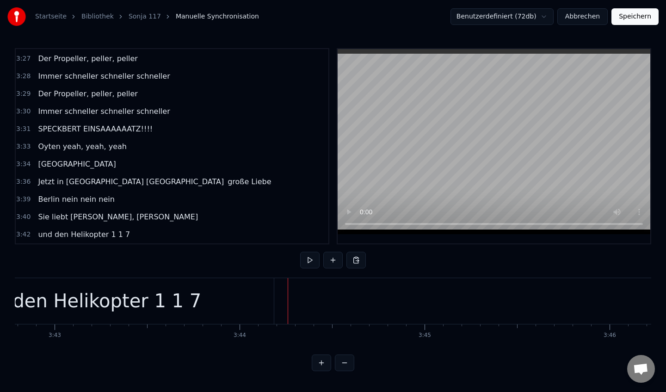
click at [234, 300] on div "und den Helikopter 1 1 7" at bounding box center [86, 301] width 375 height 46
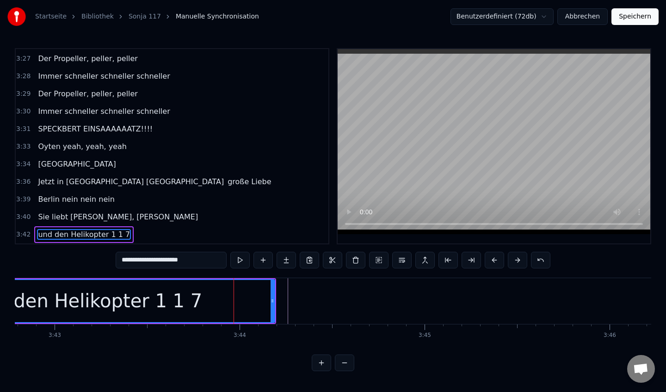
click at [172, 304] on div "und den Helikopter 1 1 7" at bounding box center [88, 301] width 230 height 28
click at [176, 302] on div "und den Helikopter 1 1 7" at bounding box center [88, 301] width 230 height 28
click at [193, 303] on div "und den Helikopter 1 1 7" at bounding box center [87, 301] width 374 height 42
click at [269, 264] on button at bounding box center [263, 260] width 19 height 17
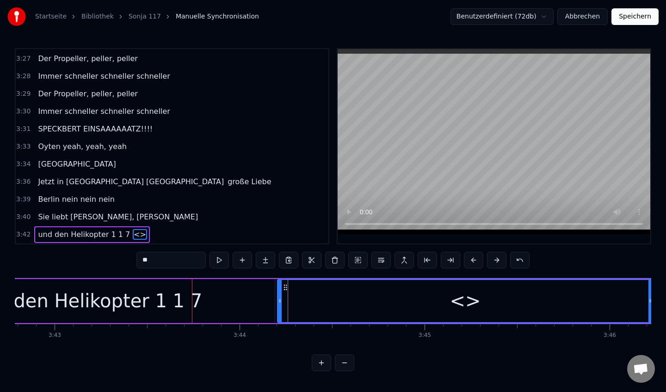
drag, startPoint x: 155, startPoint y: 260, endPoint x: 127, endPoint y: 260, distance: 28.2
click at [127, 260] on div "0:06 Ich zeig dir uns're [PERSON_NAME] 0:10 Denn sie ist die Allerbeste!! 0:13 …" at bounding box center [333, 209] width 637 height 323
click at [213, 298] on div "und den Helikopter 1 1 7" at bounding box center [87, 301] width 375 height 44
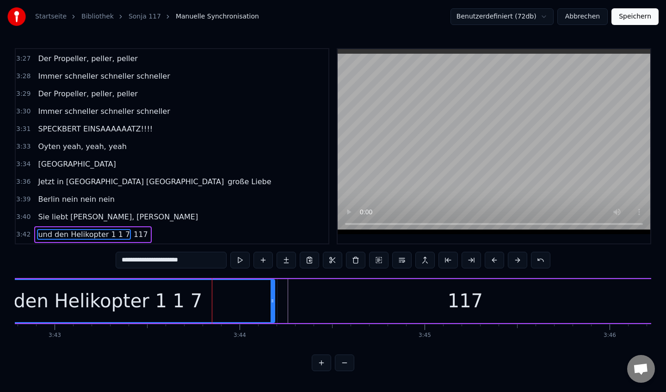
click at [197, 257] on input "**********" at bounding box center [171, 260] width 111 height 17
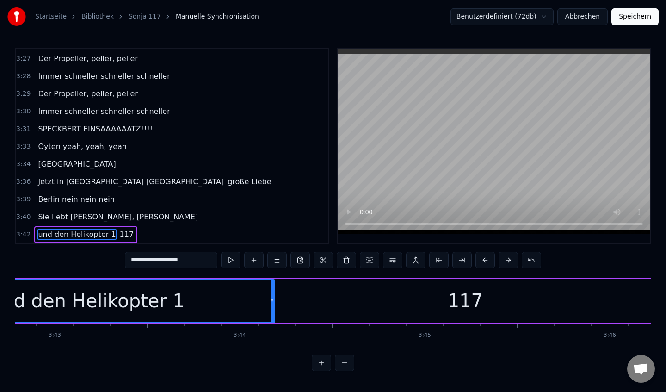
click at [275, 308] on div "und den Helikopter 1" at bounding box center [87, 301] width 376 height 44
click at [198, 260] on input "**********" at bounding box center [171, 260] width 93 height 17
click at [272, 309] on div at bounding box center [273, 301] width 4 height 42
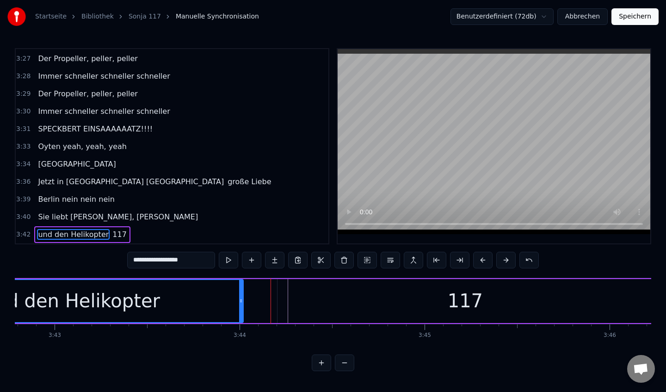
drag, startPoint x: 272, startPoint y: 309, endPoint x: 240, endPoint y: 310, distance: 31.5
click at [240, 310] on div at bounding box center [241, 301] width 4 height 42
click at [305, 305] on div "117" at bounding box center [465, 301] width 375 height 44
type input "***"
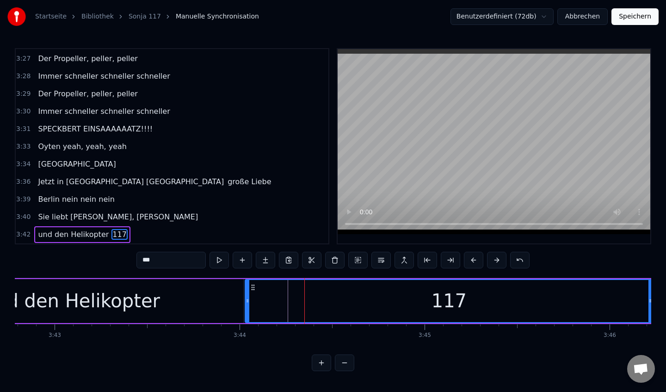
drag, startPoint x: 280, startPoint y: 302, endPoint x: 247, endPoint y: 300, distance: 32.4
click at [247, 300] on icon at bounding box center [248, 300] width 4 height 7
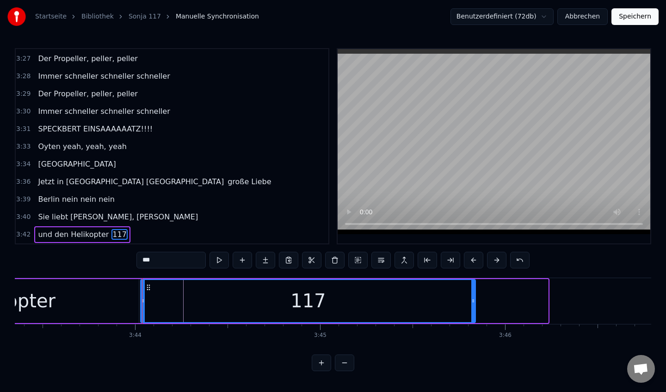
drag, startPoint x: 548, startPoint y: 297, endPoint x: 470, endPoint y: 306, distance: 78.7
click at [470, 306] on div "117" at bounding box center [308, 301] width 336 height 44
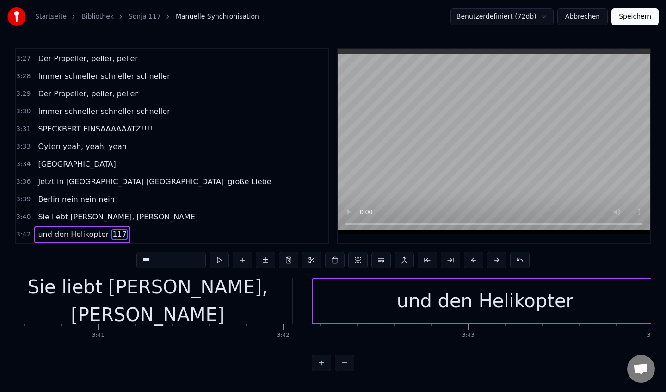
scroll to position [0, 40729]
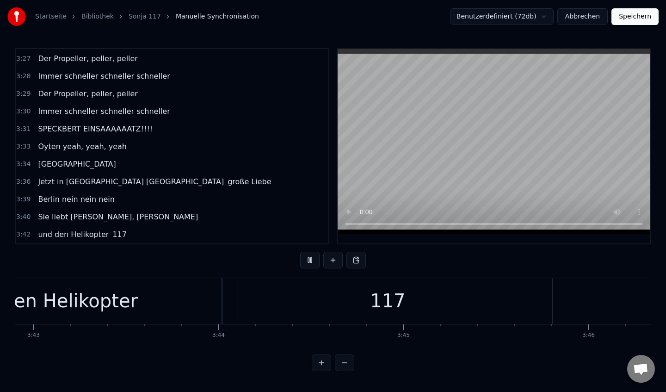
scroll to position [0, 41300]
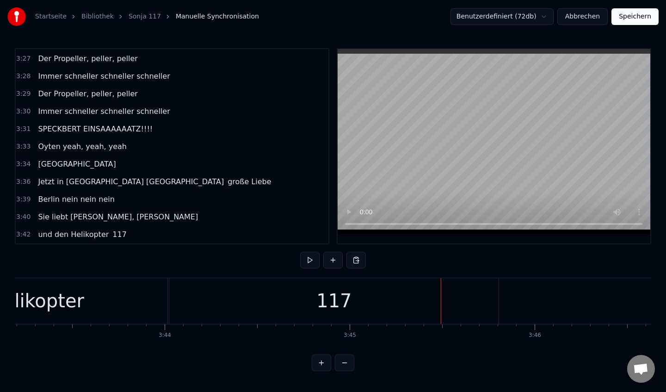
click at [334, 309] on div "117" at bounding box center [333, 301] width 35 height 28
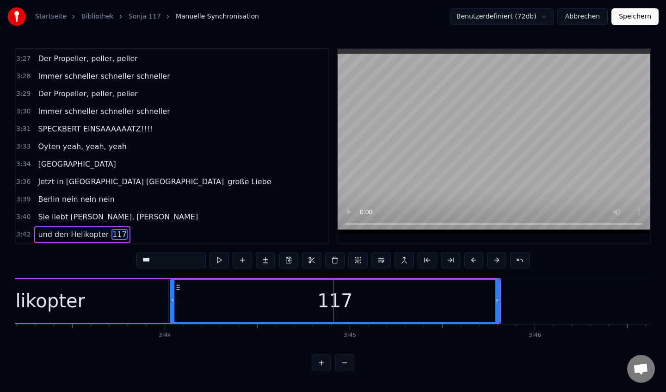
click at [279, 291] on div "117" at bounding box center [335, 301] width 328 height 42
click at [111, 235] on span "117" at bounding box center [119, 234] width 16 height 11
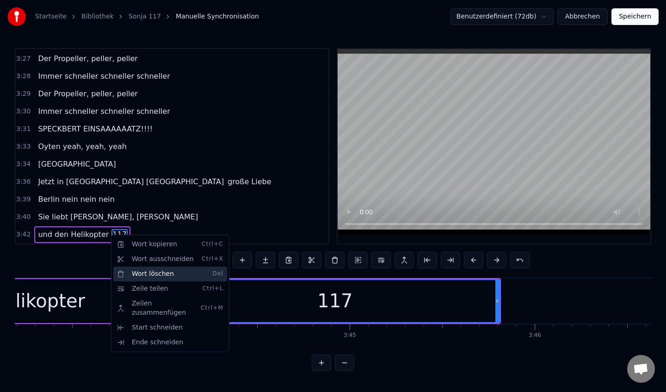
click at [179, 274] on div "Wort löschen Del" at bounding box center [170, 273] width 114 height 15
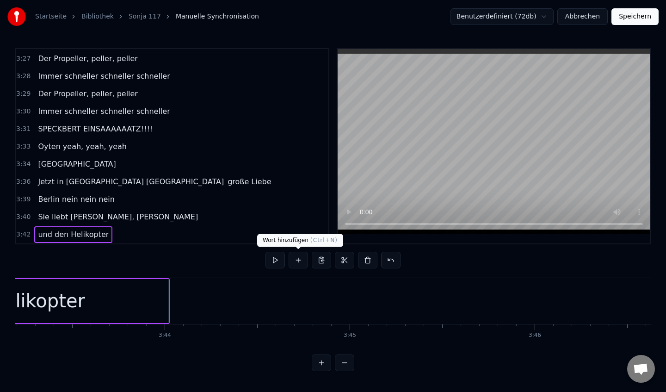
click at [297, 261] on button at bounding box center [298, 260] width 19 height 17
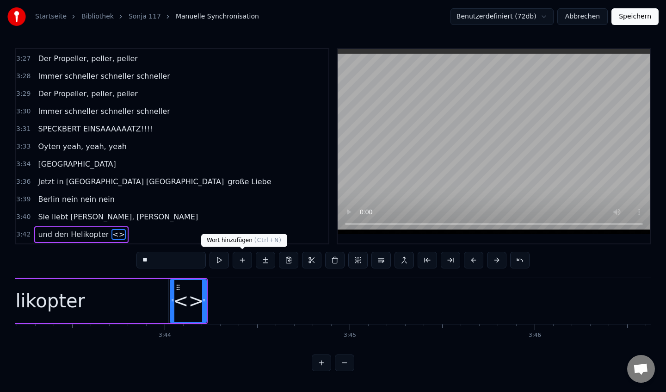
click at [243, 263] on button at bounding box center [242, 260] width 19 height 17
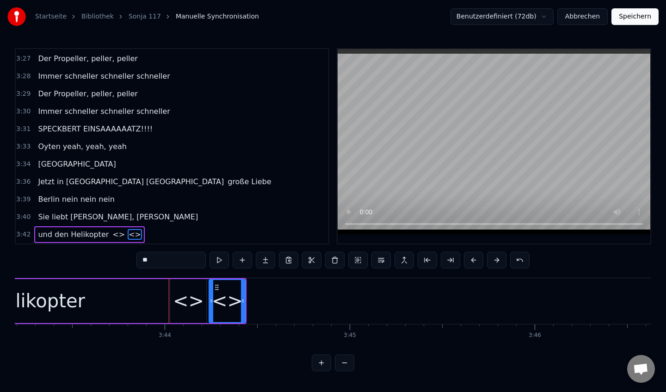
click at [243, 263] on button at bounding box center [242, 260] width 19 height 17
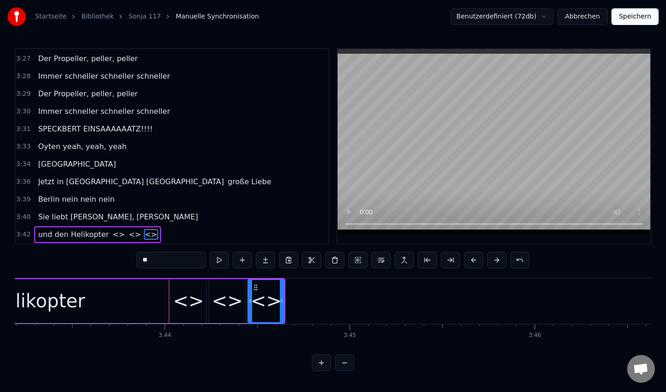
click at [164, 263] on input "**" at bounding box center [170, 260] width 69 height 17
click at [198, 303] on div "<>" at bounding box center [188, 301] width 31 height 28
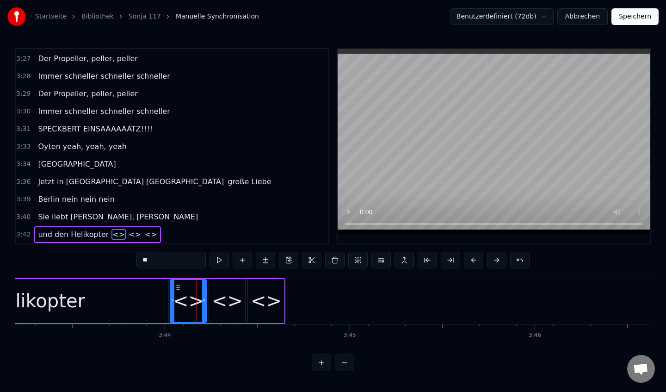
drag, startPoint x: 161, startPoint y: 263, endPoint x: 121, endPoint y: 263, distance: 39.8
click at [122, 263] on div "0:06 Ich zeig dir uns're [PERSON_NAME] 0:10 Denn sie ist die Allerbeste!! 0:13 …" at bounding box center [333, 209] width 637 height 323
click at [230, 308] on div "<>" at bounding box center [227, 301] width 31 height 28
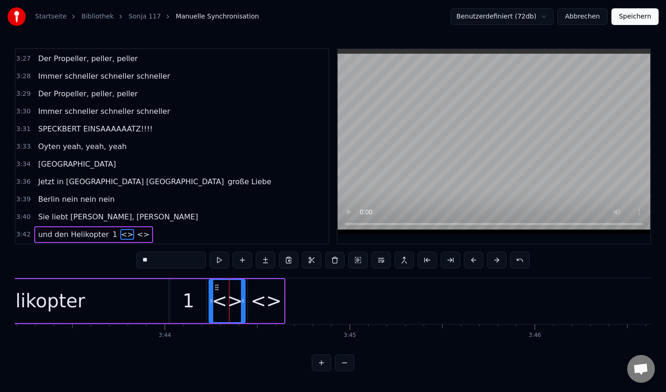
drag, startPoint x: 164, startPoint y: 265, endPoint x: 121, endPoint y: 261, distance: 42.7
click at [121, 261] on div "0:06 Ich zeig dir uns're [PERSON_NAME] 0:10 Denn sie ist die Allerbeste!! 0:13 …" at bounding box center [333, 209] width 637 height 323
click at [266, 301] on div "<>" at bounding box center [266, 301] width 31 height 28
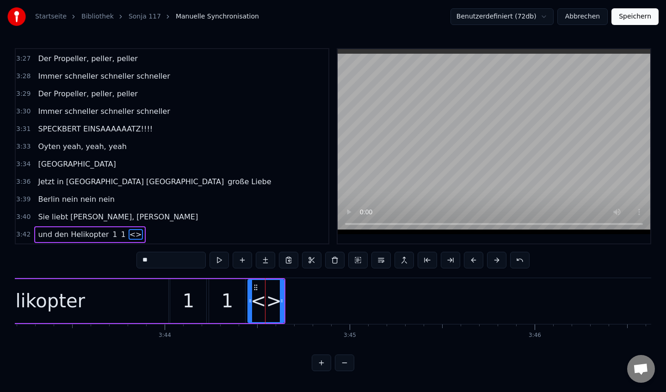
drag, startPoint x: 157, startPoint y: 261, endPoint x: 91, endPoint y: 261, distance: 66.6
click at [91, 261] on div "0:06 Ich zeig dir uns're [PERSON_NAME] 0:10 Denn sie ist die Allerbeste!! 0:13 …" at bounding box center [333, 209] width 637 height 323
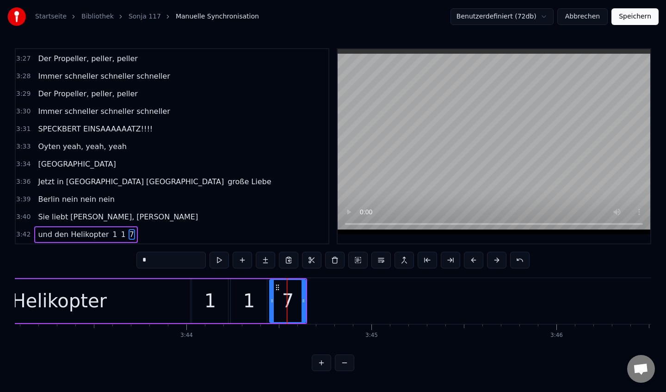
scroll to position [0, 41278]
drag, startPoint x: 304, startPoint y: 302, endPoint x: 371, endPoint y: 308, distance: 66.4
click at [371, 308] on div at bounding box center [370, 301] width 4 height 42
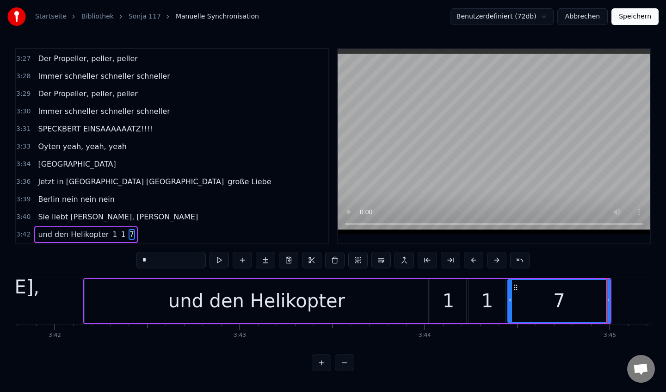
scroll to position [0, 41030]
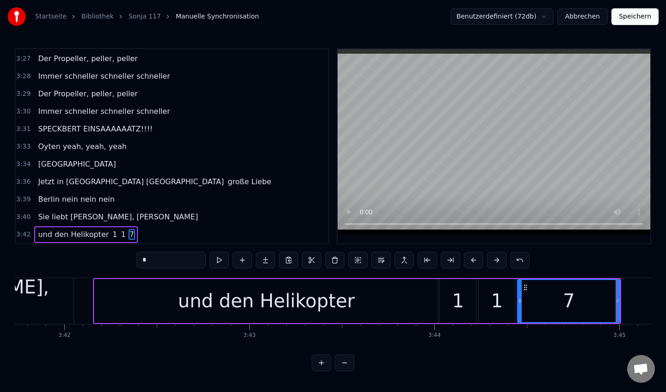
type input "*"
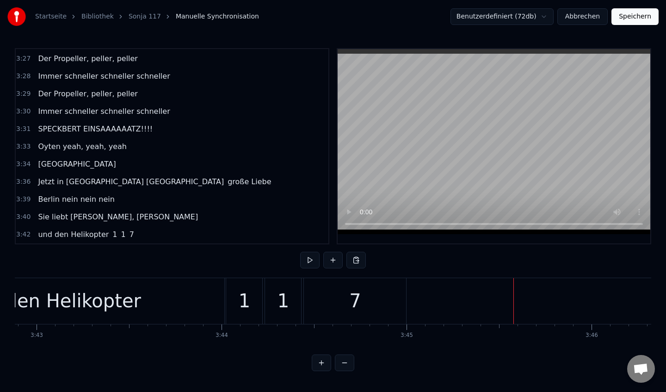
scroll to position [0, 41241]
click at [160, 304] on div "und den Helikopter" at bounding box center [55, 301] width 344 height 46
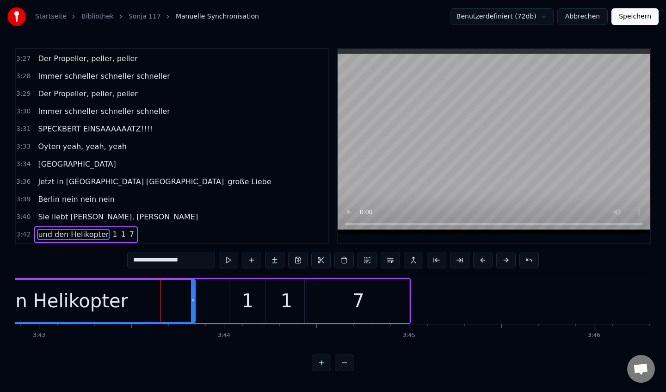
drag, startPoint x: 225, startPoint y: 303, endPoint x: 192, endPoint y: 305, distance: 33.8
click at [192, 305] on div at bounding box center [193, 301] width 4 height 42
click at [235, 305] on div "1" at bounding box center [247, 301] width 36 height 44
type input "*"
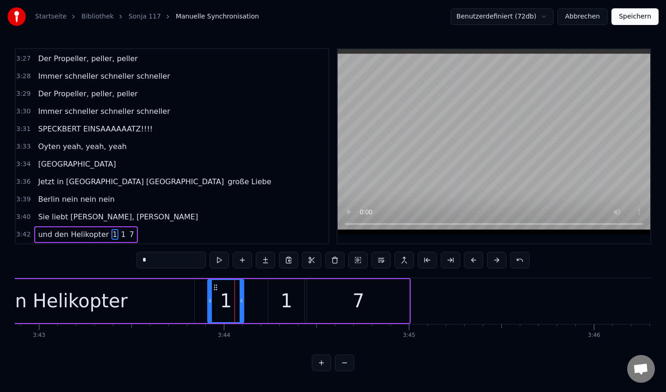
drag, startPoint x: 235, startPoint y: 284, endPoint x: 214, endPoint y: 290, distance: 21.5
click at [214, 290] on icon at bounding box center [215, 287] width 7 height 7
click at [285, 291] on div "1" at bounding box center [287, 301] width 12 height 28
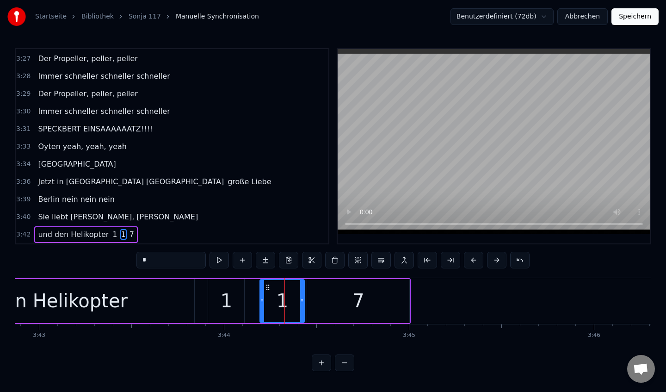
drag, startPoint x: 272, startPoint y: 285, endPoint x: 263, endPoint y: 287, distance: 8.9
click at [263, 287] on div at bounding box center [262, 301] width 4 height 42
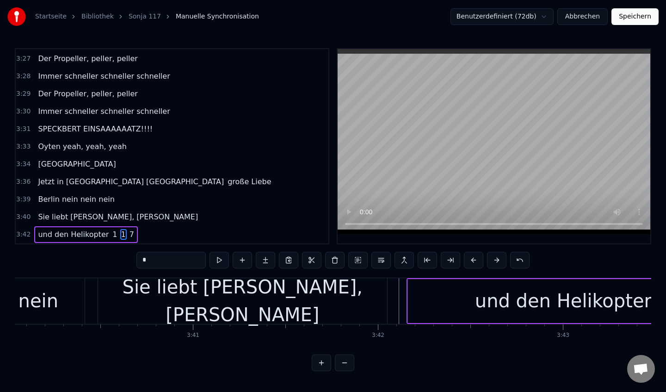
scroll to position [0, 40669]
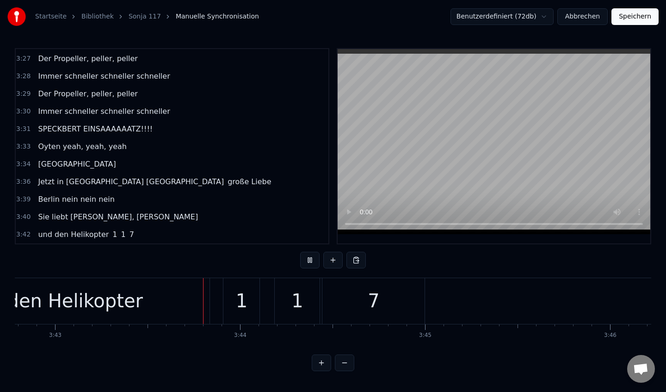
scroll to position [0, 41248]
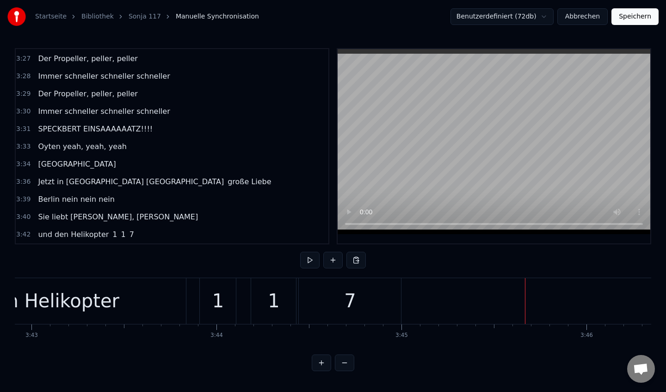
click at [390, 289] on div "7" at bounding box center [350, 301] width 102 height 46
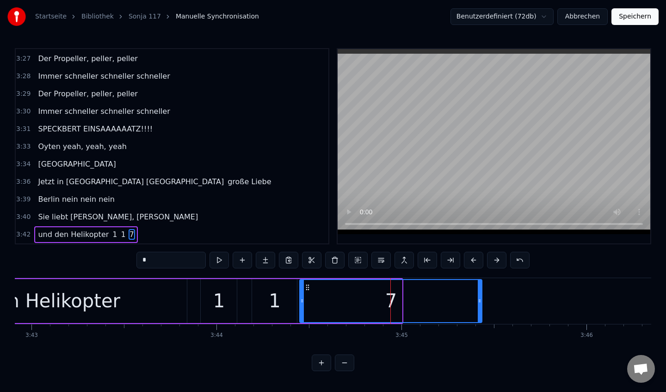
drag, startPoint x: 399, startPoint y: 294, endPoint x: 479, endPoint y: 296, distance: 80.1
click at [479, 296] on div at bounding box center [480, 301] width 4 height 42
click at [231, 299] on div "1" at bounding box center [219, 301] width 36 height 44
type input "*"
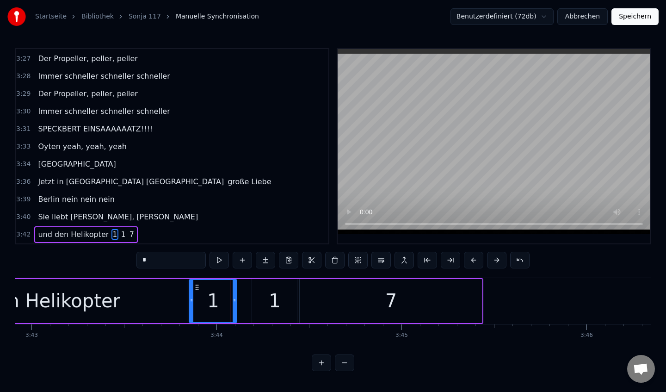
drag, startPoint x: 203, startPoint y: 299, endPoint x: 191, endPoint y: 299, distance: 11.6
click at [191, 299] on icon at bounding box center [192, 300] width 4 height 7
drag, startPoint x: 234, startPoint y: 299, endPoint x: 247, endPoint y: 298, distance: 13.0
click at [247, 299] on icon at bounding box center [248, 300] width 4 height 7
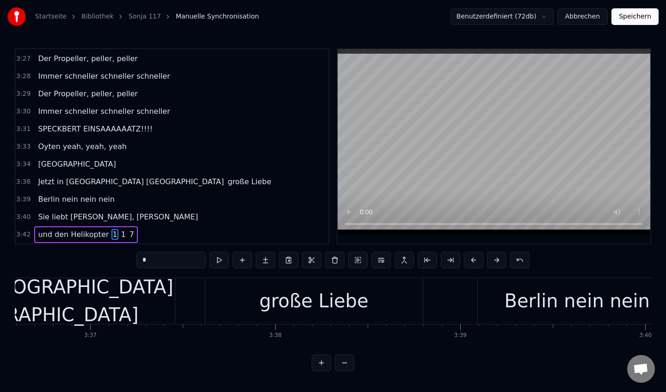
scroll to position [0, 40077]
click at [186, 295] on div "Jetzt in [GEOGRAPHIC_DATA] [GEOGRAPHIC_DATA] große Liebe" at bounding box center [168, 301] width 518 height 46
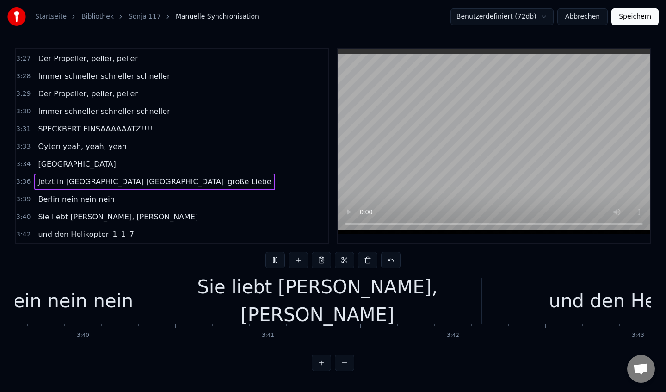
scroll to position [0, 40666]
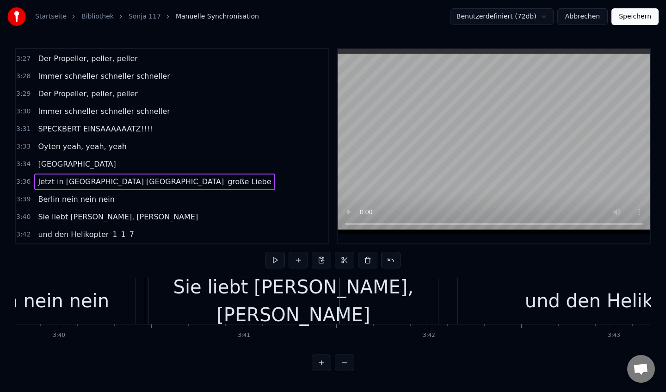
click at [119, 300] on div "Berlin nein nein nein" at bounding box center [13, 301] width 244 height 46
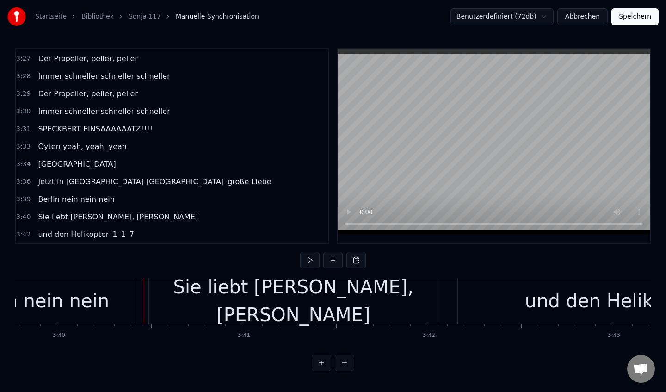
click at [148, 301] on div "Sie liebt [PERSON_NAME], [PERSON_NAME]" at bounding box center [293, 301] width 290 height 46
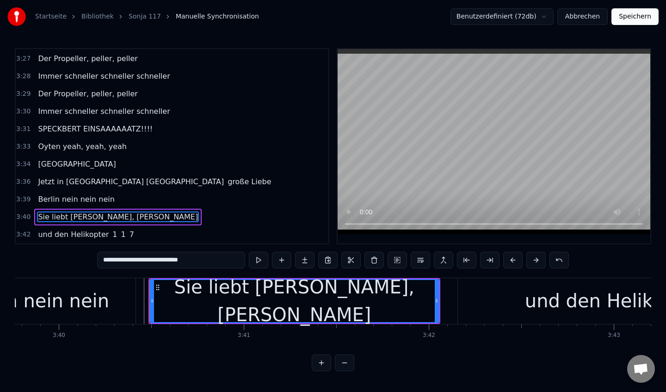
click at [136, 301] on div "Berlin nein nein nein" at bounding box center [14, 301] width 247 height 46
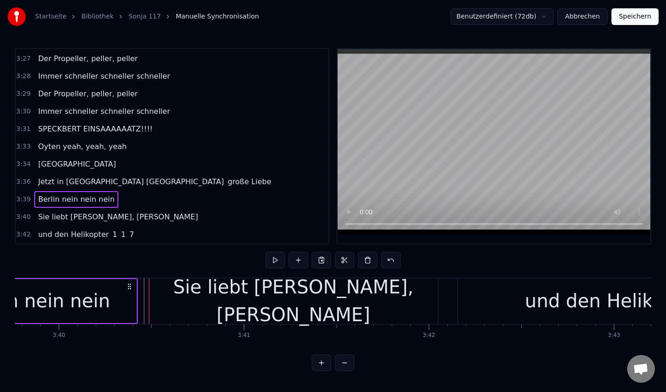
click at [135, 302] on div "Berlin nein nein nein" at bounding box center [14, 301] width 244 height 44
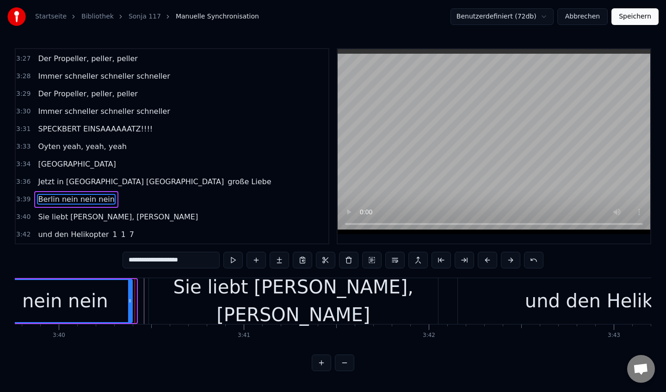
click at [131, 302] on icon at bounding box center [130, 300] width 4 height 7
click at [144, 262] on input "**********" at bounding box center [171, 260] width 97 height 17
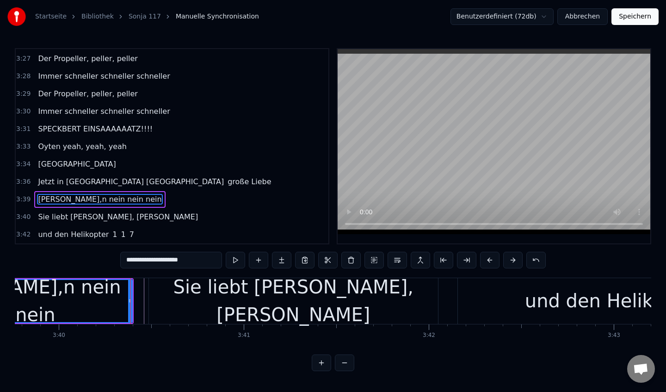
click at [140, 262] on input "**********" at bounding box center [171, 260] width 102 height 17
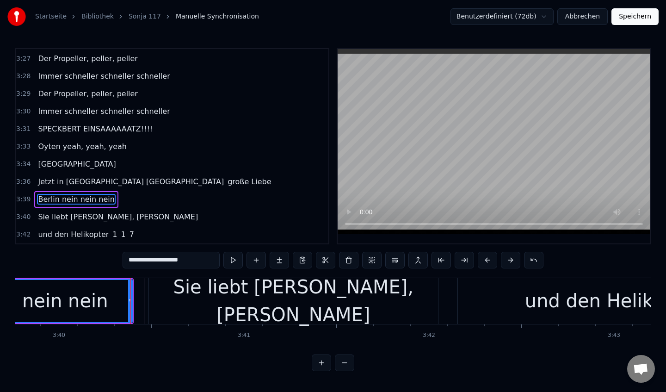
click at [147, 258] on input "**********" at bounding box center [171, 260] width 97 height 17
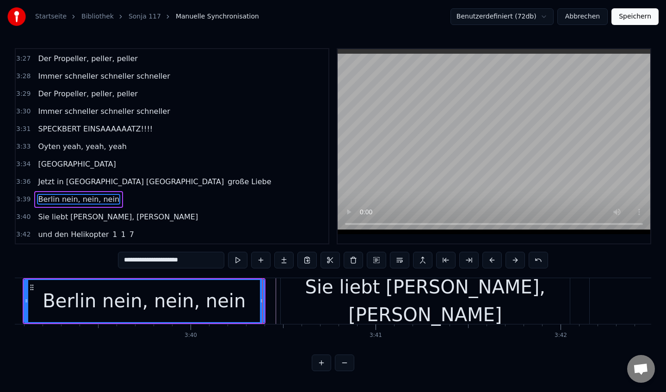
type input "**********"
click at [201, 303] on div "Berlin nein, nein, nein" at bounding box center [144, 301] width 203 height 28
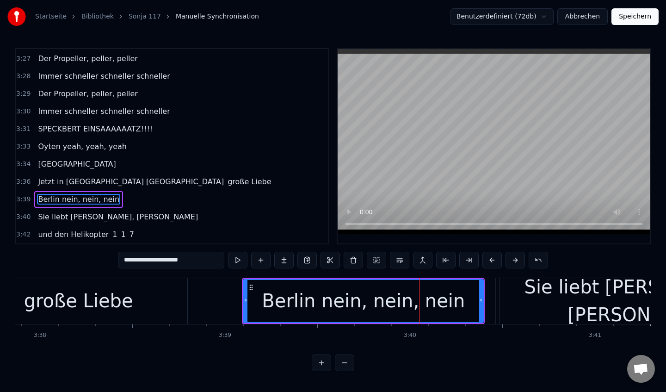
scroll to position [0, 40309]
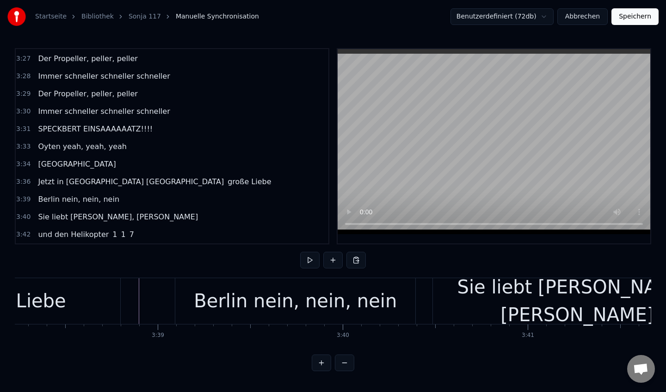
scroll to position [0, 40381]
click at [229, 288] on div "Berlin nein, nein, nein" at bounding box center [296, 301] width 203 height 28
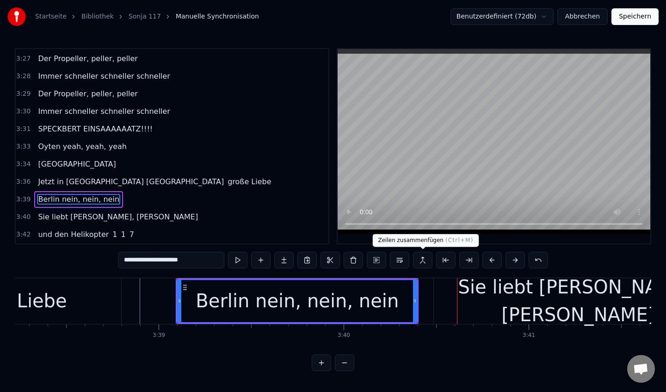
click at [421, 261] on button at bounding box center [422, 260] width 19 height 17
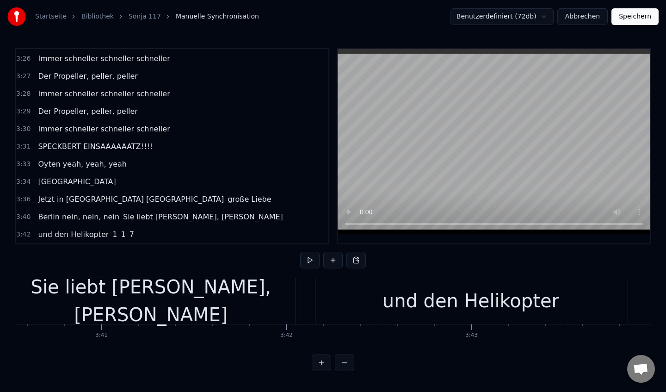
scroll to position [0, 40764]
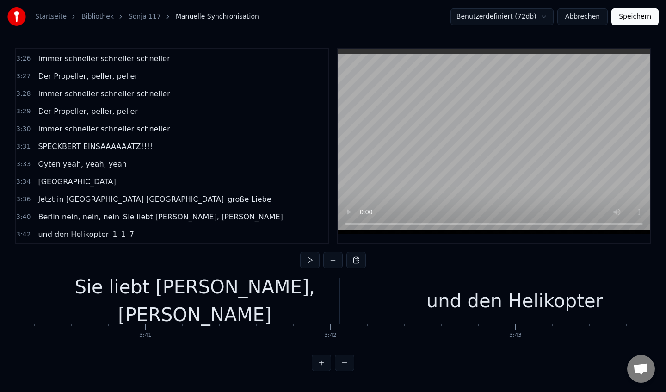
click at [37, 170] on div "Oyten yeah, yeah, yeah" at bounding box center [82, 164] width 96 height 17
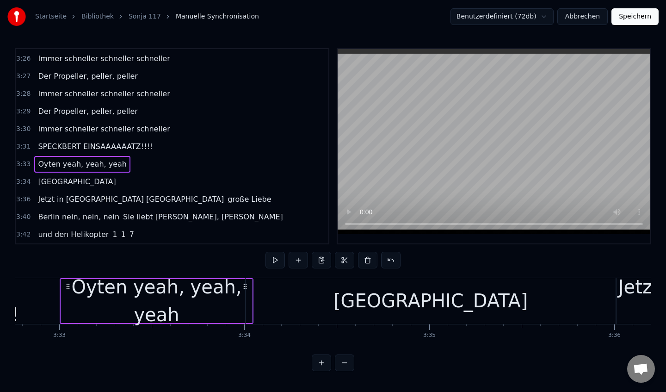
scroll to position [0, 39369]
click at [36, 188] on div "[GEOGRAPHIC_DATA]" at bounding box center [76, 181] width 85 height 17
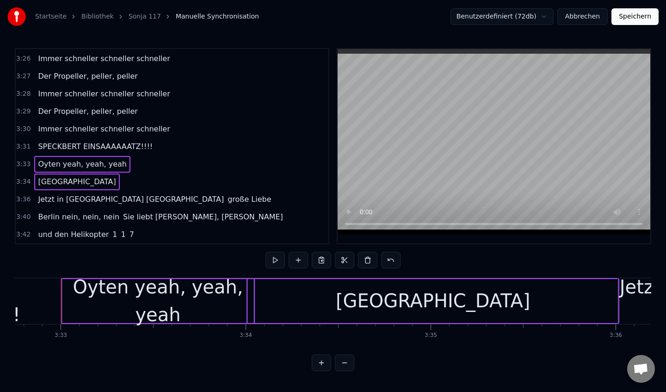
click at [36, 205] on div "Jetzt in [GEOGRAPHIC_DATA] [GEOGRAPHIC_DATA] große Liebe" at bounding box center [154, 199] width 241 height 17
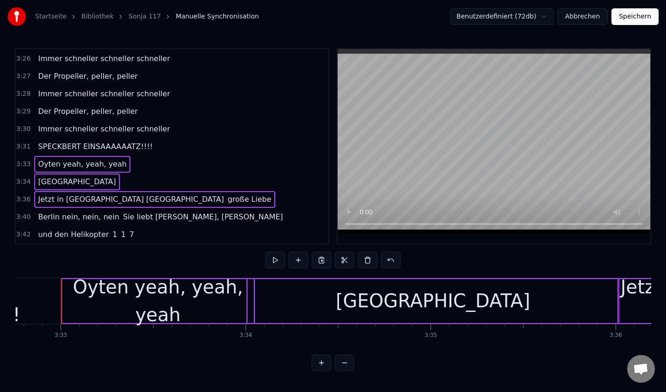
click at [36, 223] on div "Berlin nein, nein, nein Sie liebt [PERSON_NAME], [PERSON_NAME]" at bounding box center [160, 217] width 252 height 17
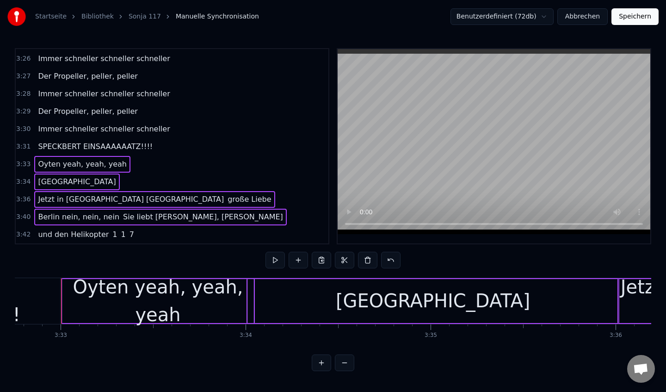
click at [36, 238] on div "und den Helikopter 1 1 7" at bounding box center [85, 234] width 103 height 17
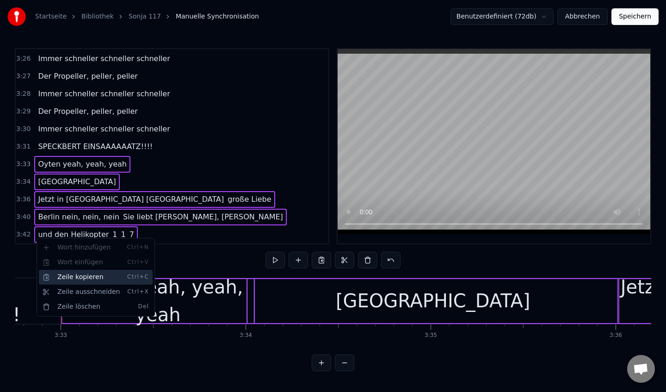
click at [77, 280] on div "Zeile kopieren Ctrl+C" at bounding box center [96, 277] width 114 height 15
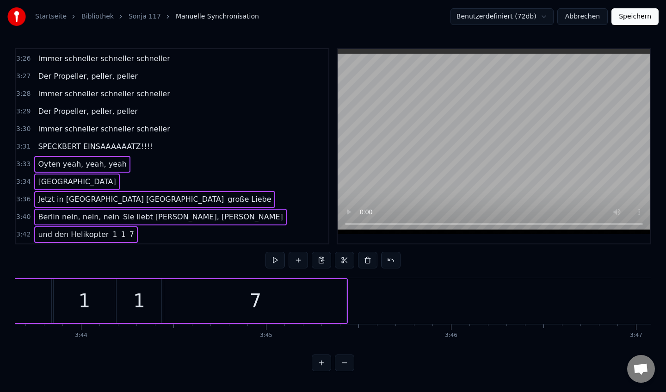
scroll to position [0, 41393]
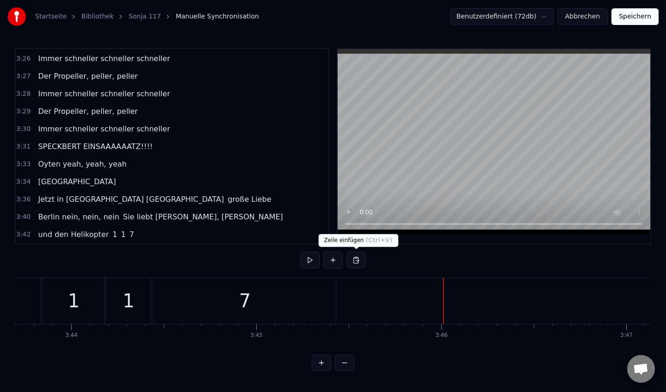
click at [358, 260] on button at bounding box center [355, 260] width 19 height 17
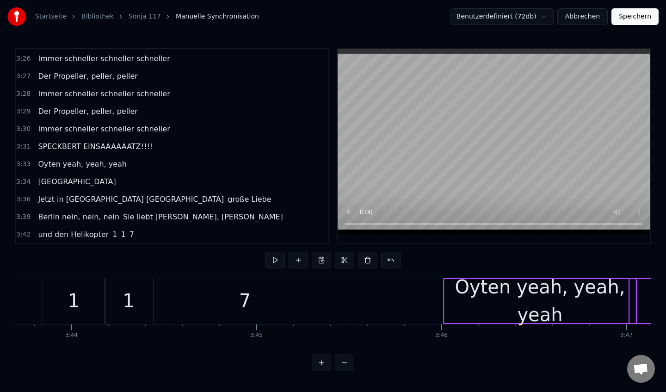
scroll to position [1177, 0]
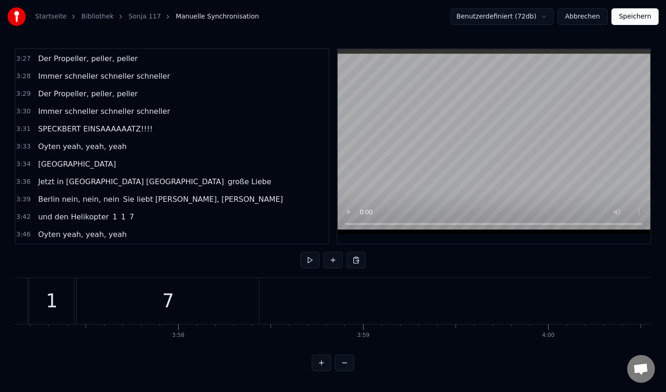
scroll to position [0, 43956]
click at [331, 260] on button at bounding box center [332, 260] width 19 height 17
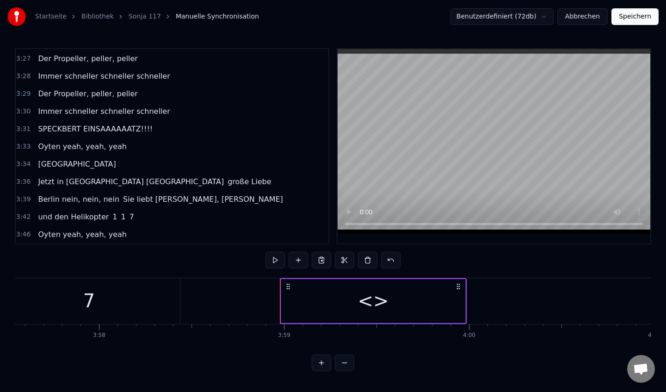
click at [458, 284] on circle at bounding box center [457, 284] width 0 height 0
click at [461, 286] on icon at bounding box center [458, 286] width 7 height 7
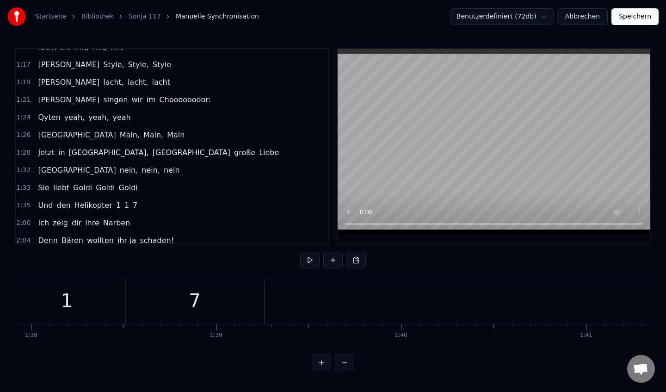
scroll to position [0, 18120]
click at [36, 125] on div "Qyten yeah, yeah, yeah" at bounding box center [84, 117] width 100 height 17
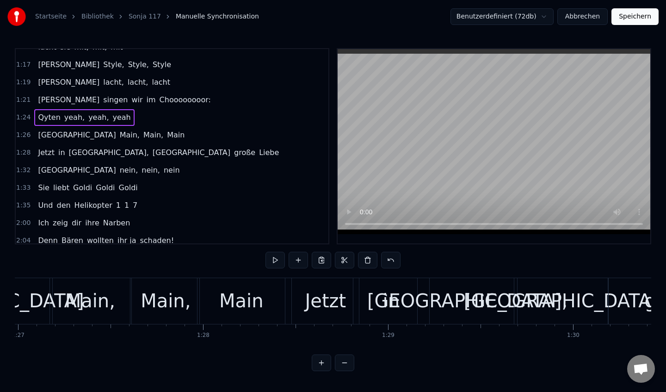
scroll to position [0, 15682]
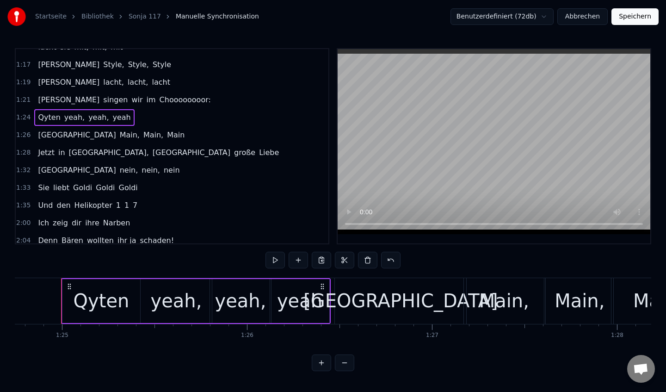
click at [36, 141] on div "[GEOGRAPHIC_DATA]" at bounding box center [111, 135] width 154 height 17
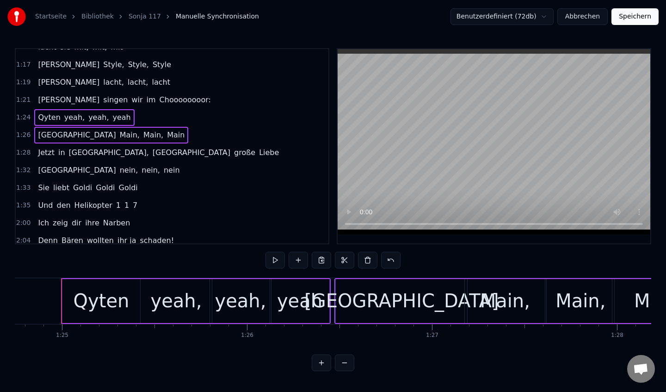
click at [34, 160] on div "Jetzt in [GEOGRAPHIC_DATA], [GEOGRAPHIC_DATA] große Liebe" at bounding box center [158, 152] width 248 height 17
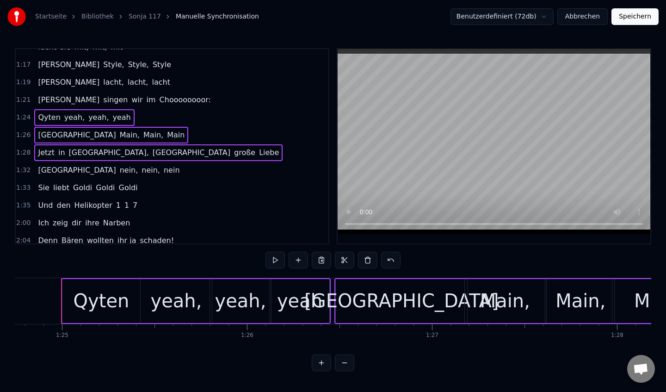
click at [34, 176] on div "Berlin nein, nein, nein" at bounding box center [108, 170] width 149 height 17
click at [37, 193] on span "Sie" at bounding box center [43, 187] width 13 height 11
click at [34, 195] on div "Sie liebt [PERSON_NAME]" at bounding box center [87, 187] width 107 height 17
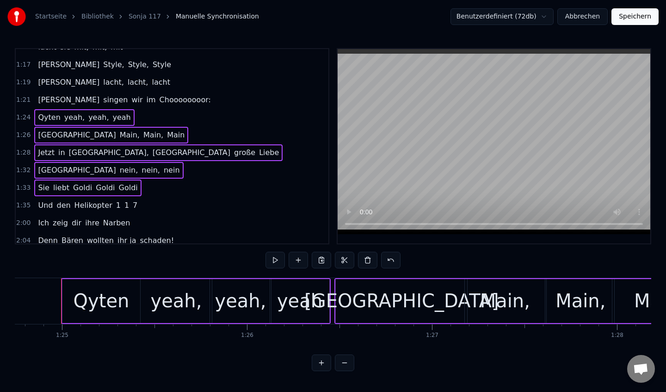
click at [35, 211] on div "Und den Helikopter 1 1 7" at bounding box center [87, 205] width 107 height 17
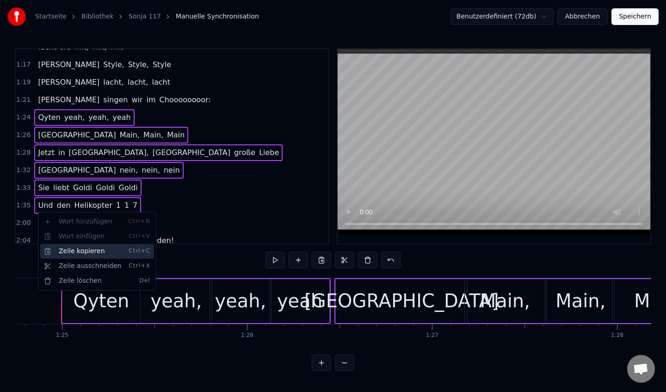
click at [94, 255] on div "Zeile kopieren Ctrl+C" at bounding box center [97, 251] width 114 height 15
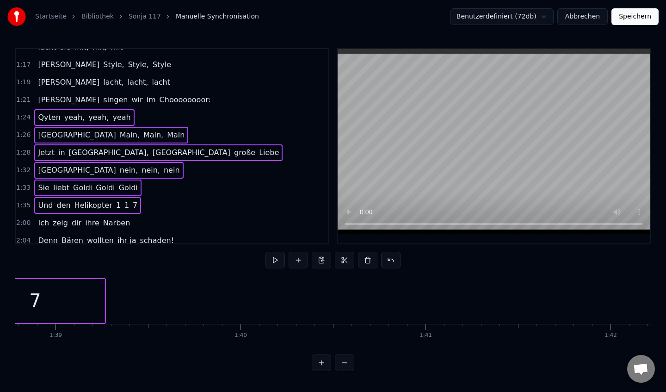
scroll to position [0, 18291]
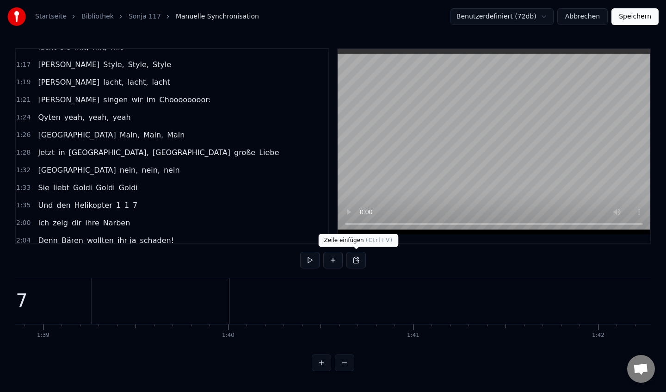
click at [360, 263] on button at bounding box center [355, 260] width 19 height 17
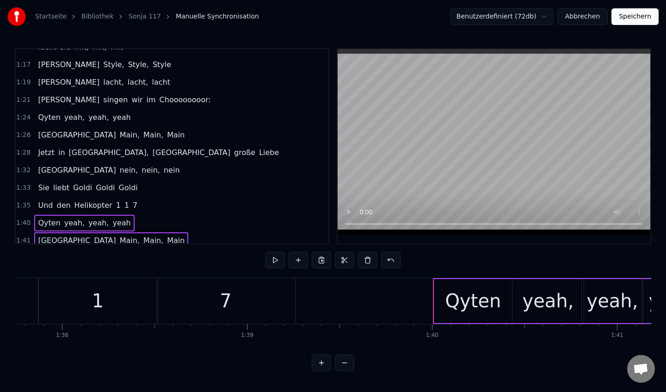
scroll to position [0, 18077]
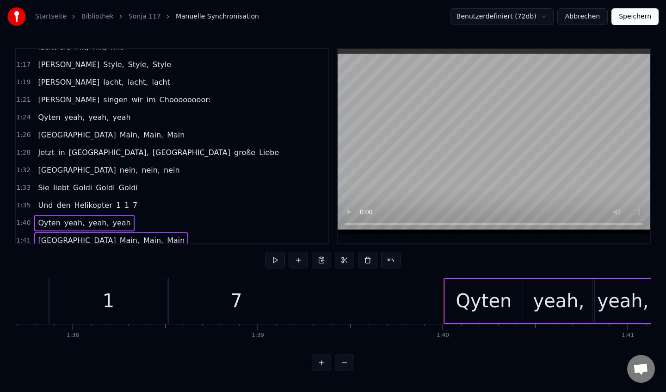
click at [188, 294] on div "7" at bounding box center [236, 301] width 138 height 46
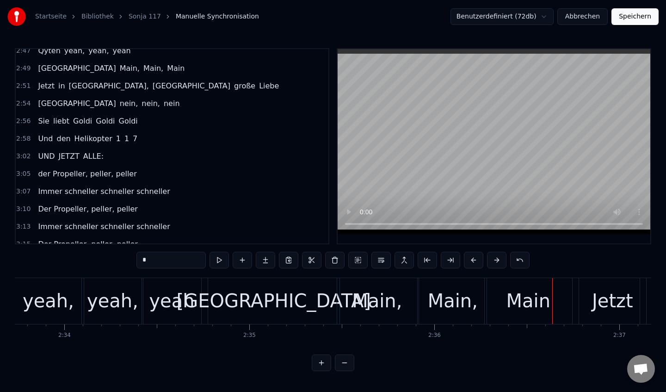
scroll to position [1023, 0]
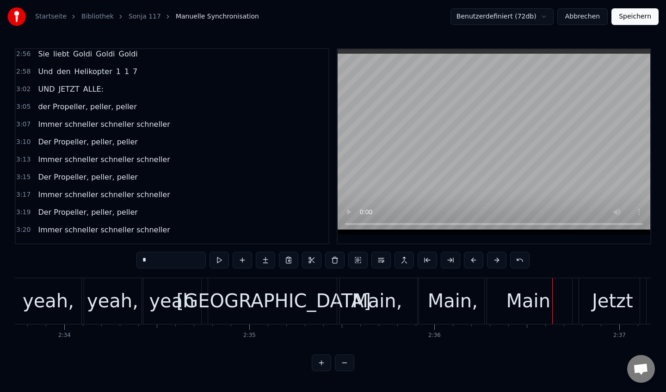
click at [631, 17] on button "Speichern" at bounding box center [635, 16] width 47 height 17
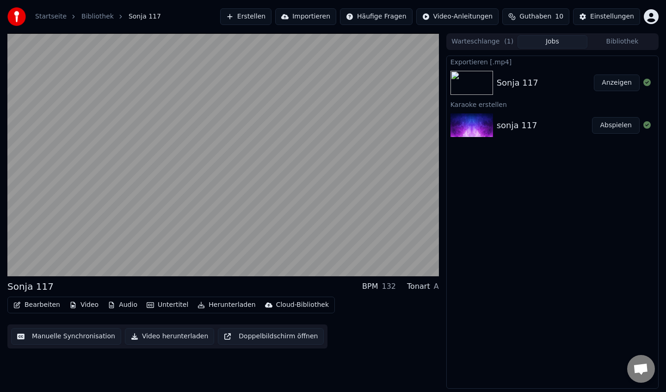
click at [630, 86] on button "Anzeigen" at bounding box center [617, 82] width 46 height 17
click at [609, 81] on button "Anzeigen" at bounding box center [617, 82] width 46 height 17
click at [559, 84] on div "Sonja 117" at bounding box center [546, 82] width 98 height 13
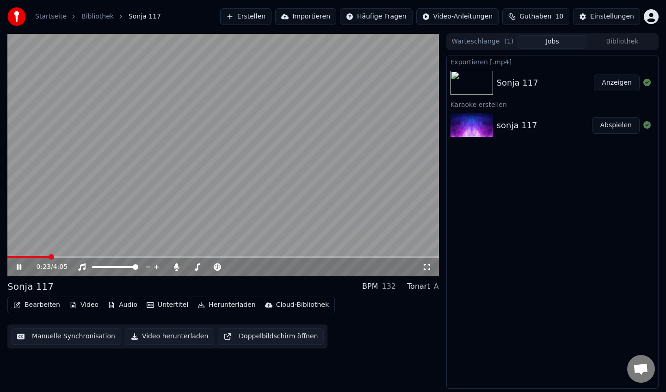
click at [214, 303] on button "Herunterladen" at bounding box center [226, 304] width 65 height 13
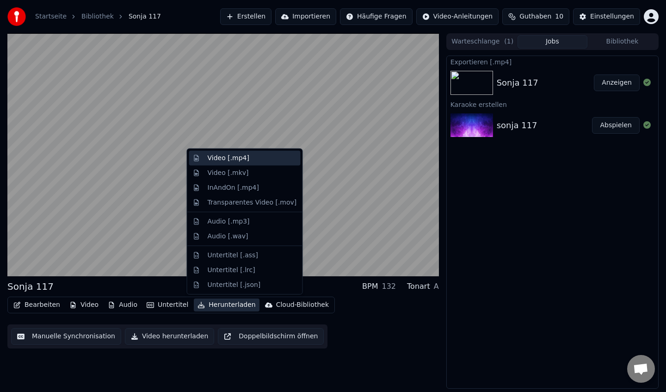
click at [261, 161] on div "Video [.mp4]" at bounding box center [252, 158] width 89 height 9
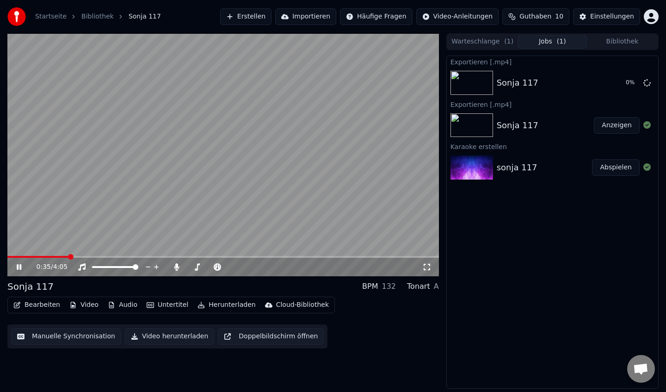
click at [484, 131] on img at bounding box center [472, 125] width 43 height 24
click at [475, 161] on img at bounding box center [472, 167] width 43 height 24
click at [476, 129] on img at bounding box center [472, 125] width 43 height 24
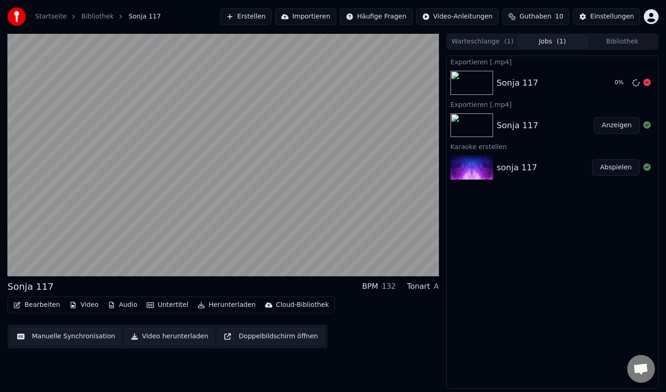
click at [472, 92] on img at bounding box center [472, 83] width 43 height 24
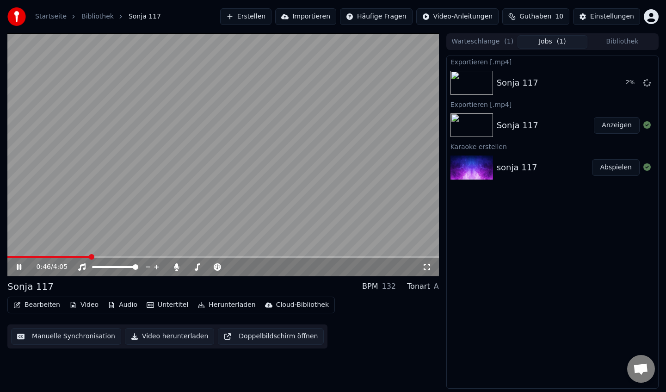
click at [340, 254] on video at bounding box center [223, 154] width 432 height 243
click at [343, 256] on span at bounding box center [223, 257] width 432 height 2
click at [316, 211] on video at bounding box center [223, 154] width 432 height 243
click at [375, 255] on video at bounding box center [223, 154] width 432 height 243
click at [379, 256] on span at bounding box center [223, 257] width 432 height 2
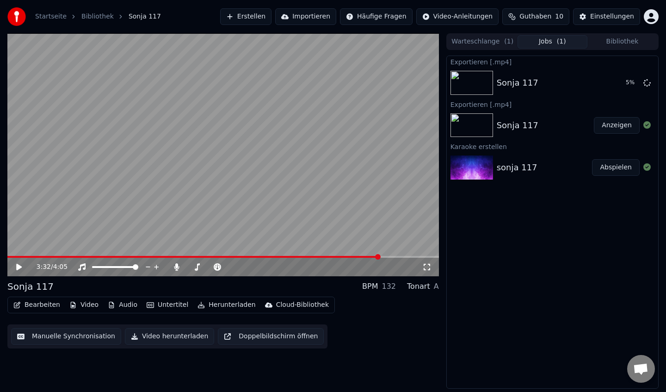
click at [368, 173] on video at bounding box center [223, 154] width 432 height 243
click at [326, 134] on video at bounding box center [223, 154] width 432 height 243
click at [483, 63] on div "Exportieren [.mp4]" at bounding box center [552, 61] width 211 height 11
click at [511, 62] on div "Exportieren [.mp4]" at bounding box center [552, 61] width 211 height 11
click at [649, 83] on icon at bounding box center [646, 82] width 7 height 7
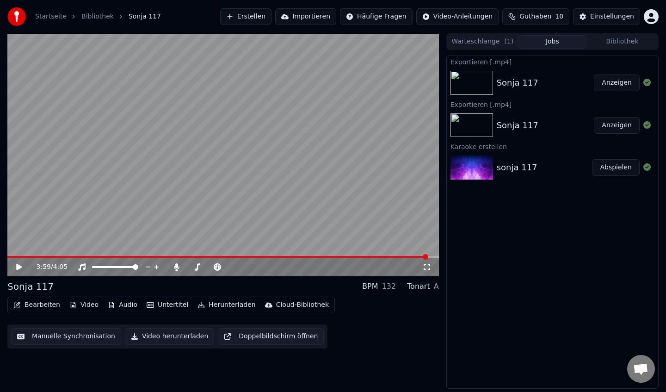
click at [628, 85] on button "Anzeigen" at bounding box center [617, 82] width 46 height 17
